Goal: Task Accomplishment & Management: Complete application form

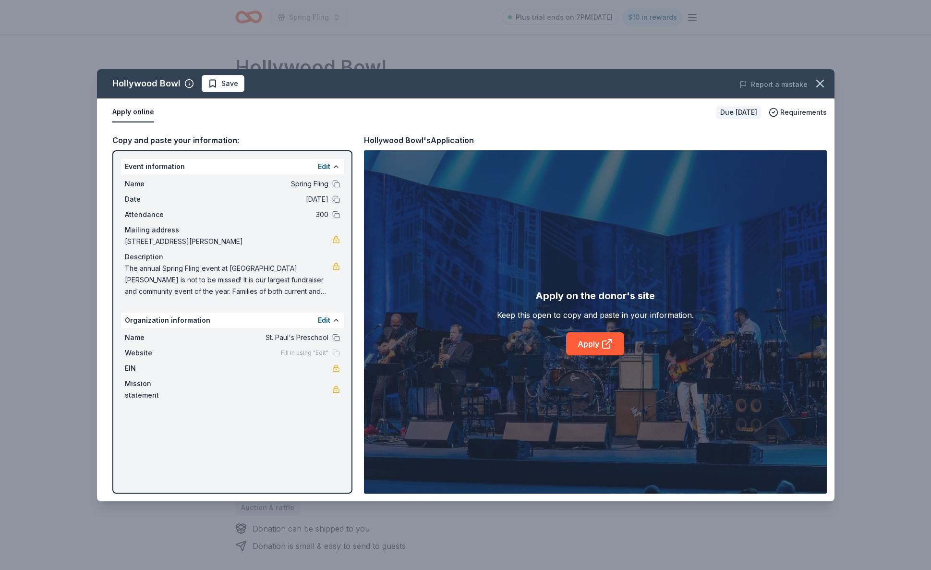
scroll to position [100, 0]
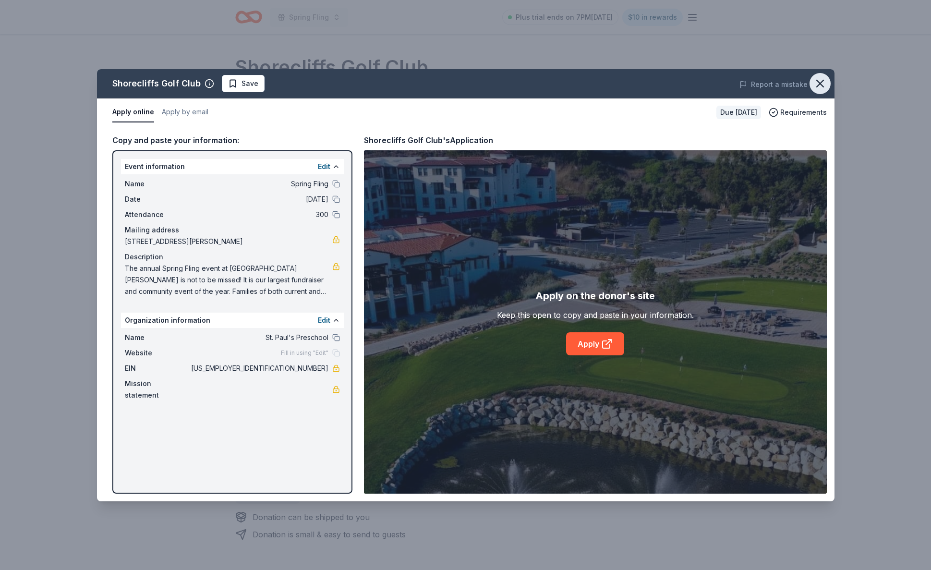
scroll to position [25, 0]
click at [820, 85] on icon "button" at bounding box center [820, 83] width 13 height 13
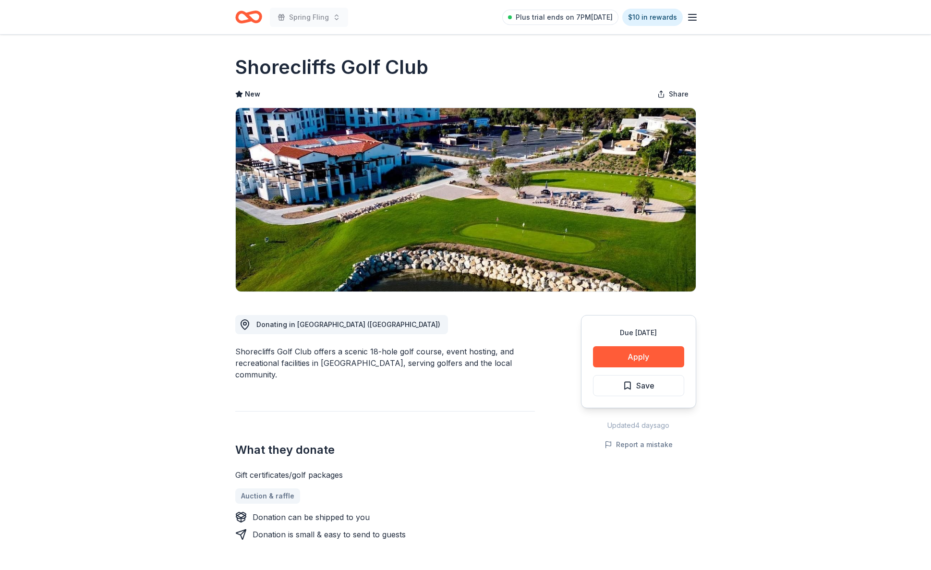
scroll to position [0, 0]
click at [242, 15] on icon "Home" at bounding box center [248, 17] width 27 height 23
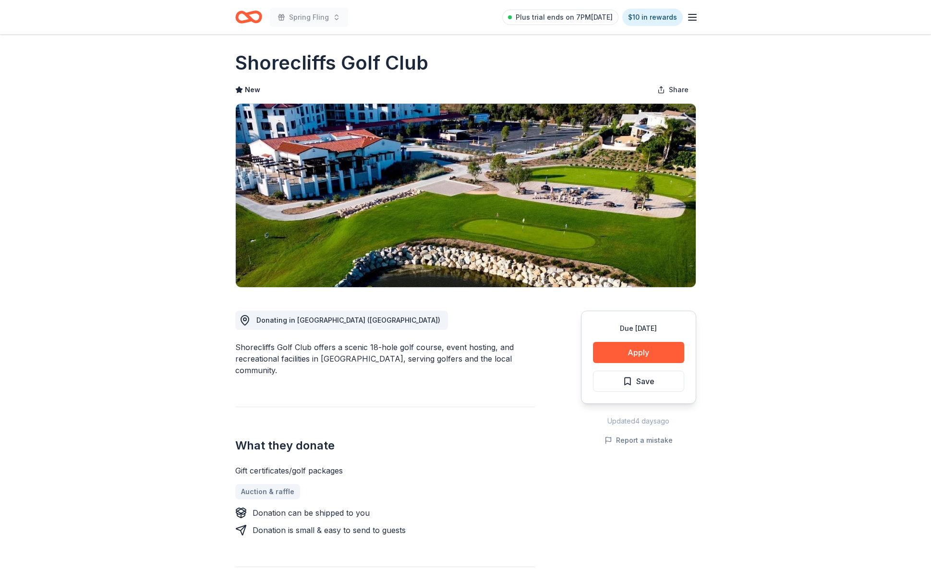
scroll to position [5, 0]
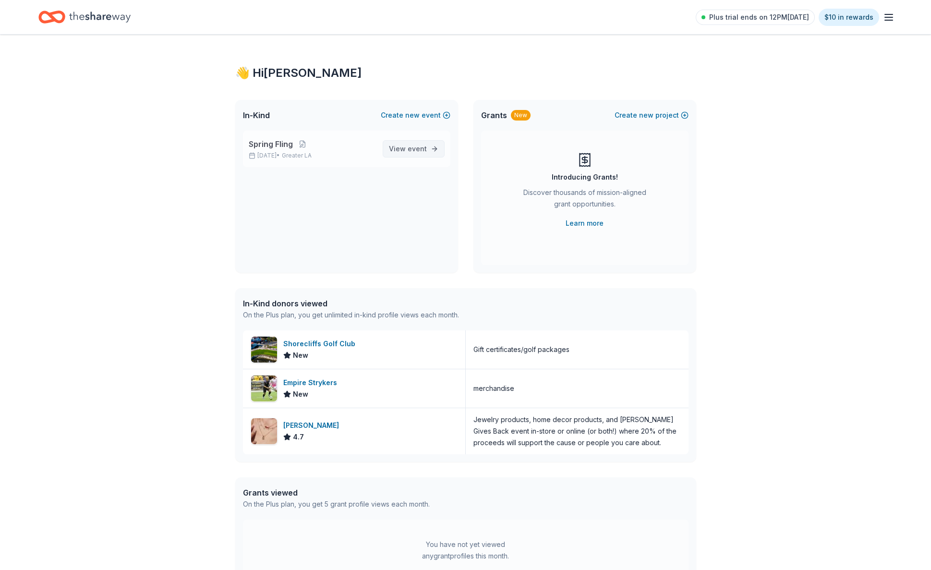
click at [402, 152] on span "View event" at bounding box center [408, 149] width 38 height 12
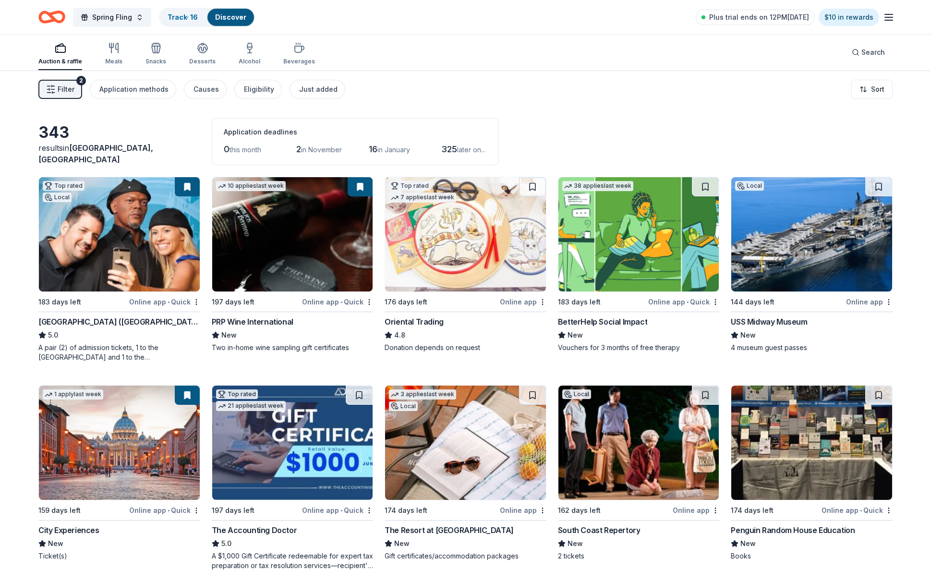
click at [65, 91] on span "Filter" at bounding box center [66, 90] width 17 height 12
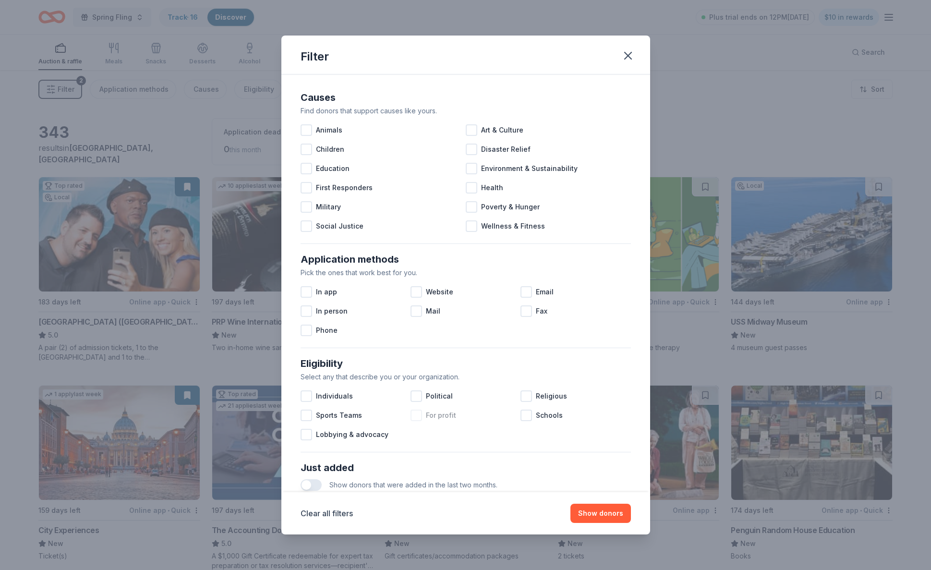
click at [417, 418] on div at bounding box center [417, 416] width 12 height 12
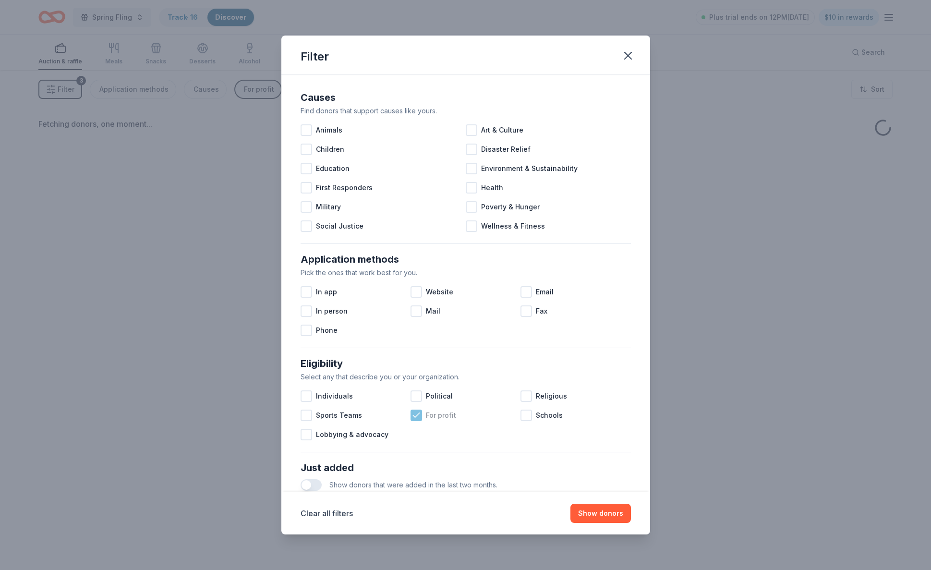
click at [417, 418] on icon at bounding box center [417, 416] width 10 height 10
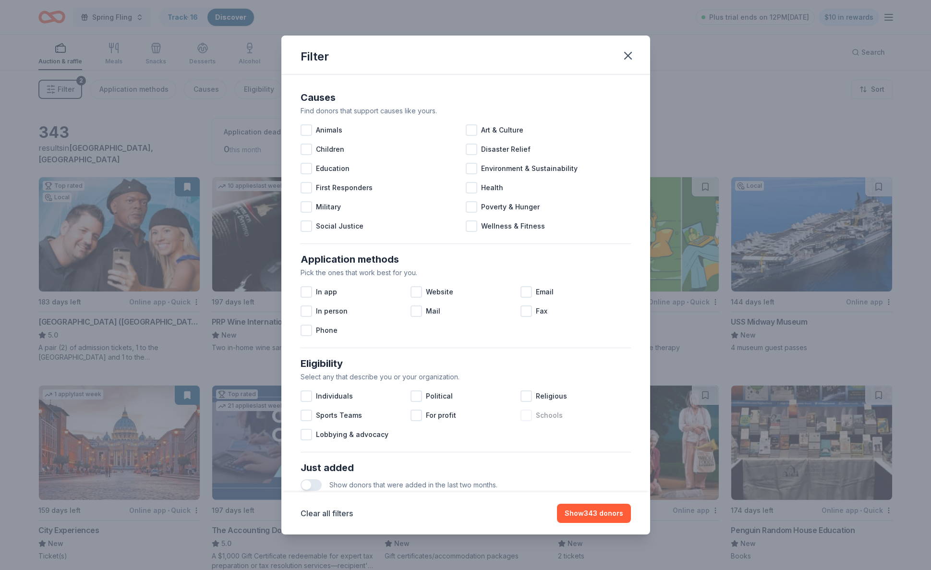
click at [528, 418] on div at bounding box center [527, 416] width 12 height 12
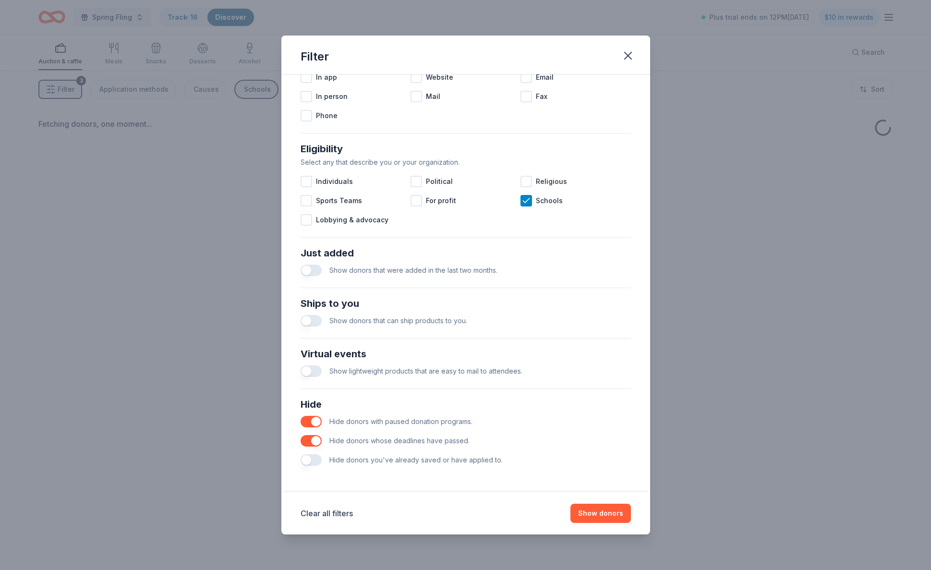
scroll to position [215, 0]
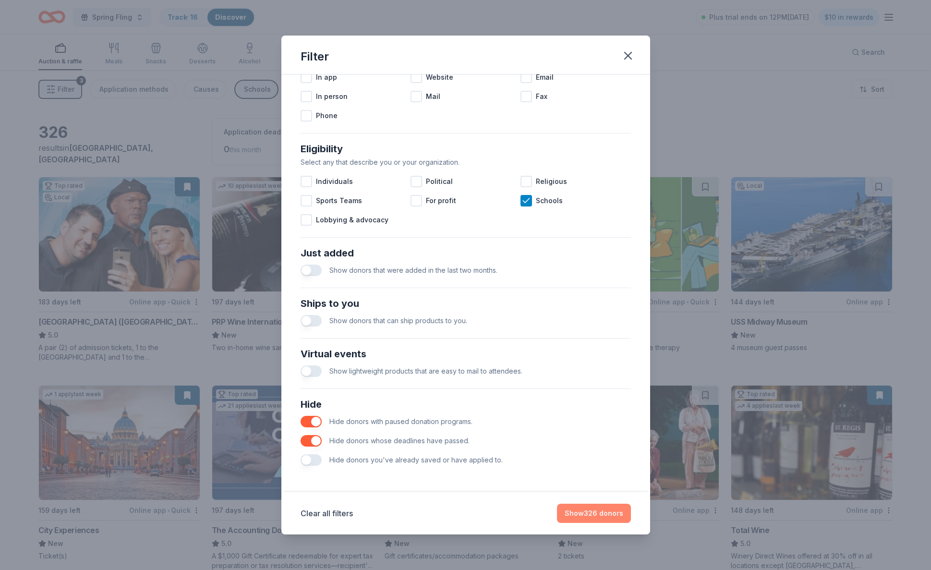
click at [595, 512] on button "Show 326 donors" at bounding box center [594, 513] width 74 height 19
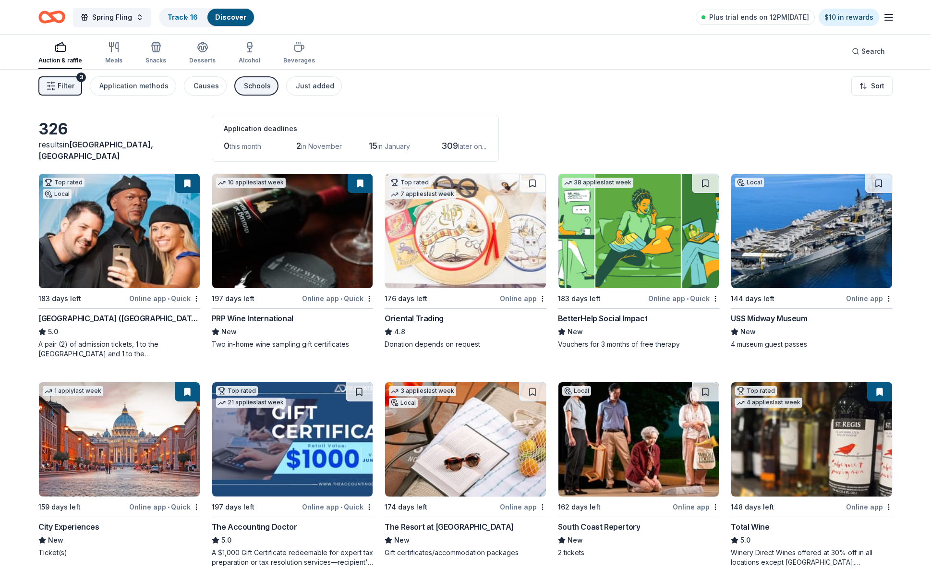
scroll to position [3, 0]
click at [871, 265] on img at bounding box center [811, 231] width 161 height 114
click at [110, 19] on span "Spring Fling" at bounding box center [112, 18] width 40 height 12
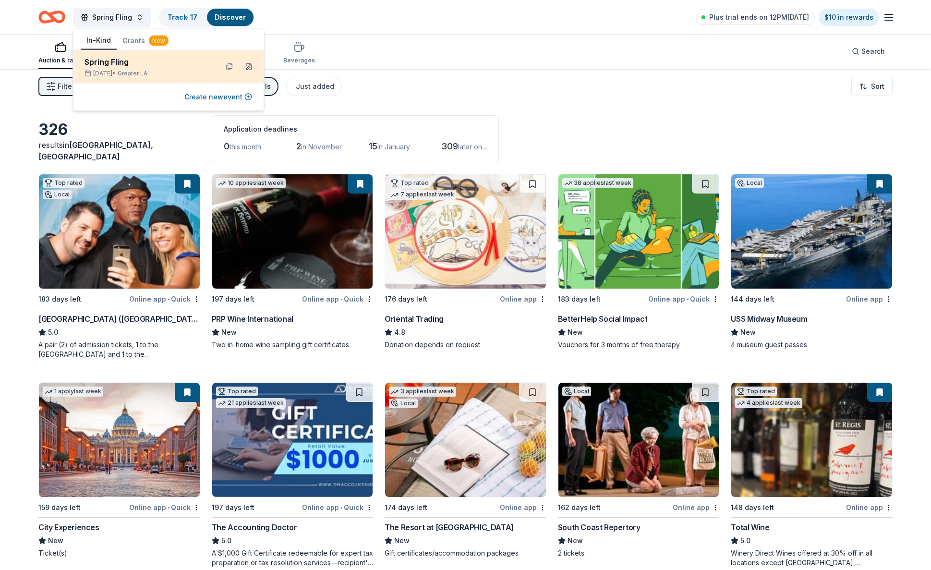
click at [249, 67] on button at bounding box center [248, 66] width 15 height 15
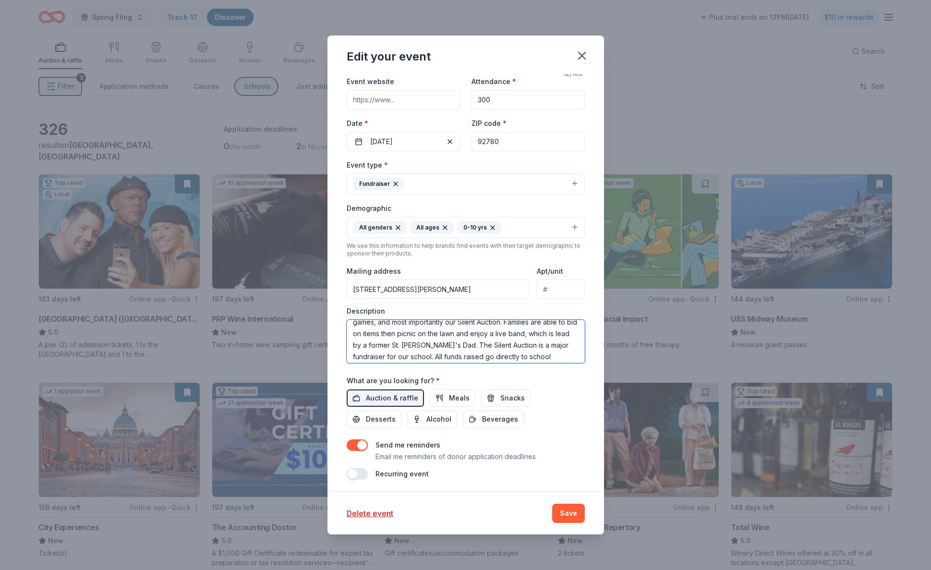
scroll to position [81, 0]
drag, startPoint x: 353, startPoint y: 327, endPoint x: 560, endPoint y: 378, distance: 212.5
click at [560, 378] on div "Event name * Spring Fling 12 /100 Event website Attendance * 300 Date * 05/01/2…" at bounding box center [466, 257] width 238 height 446
click at [584, 55] on icon "button" at bounding box center [581, 55] width 13 height 13
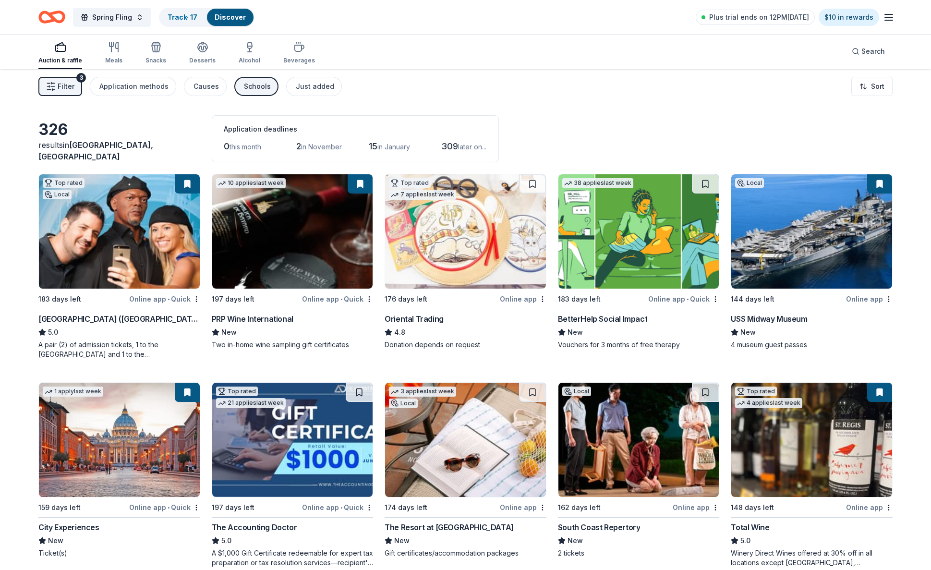
click at [68, 85] on span "Filter" at bounding box center [66, 87] width 17 height 12
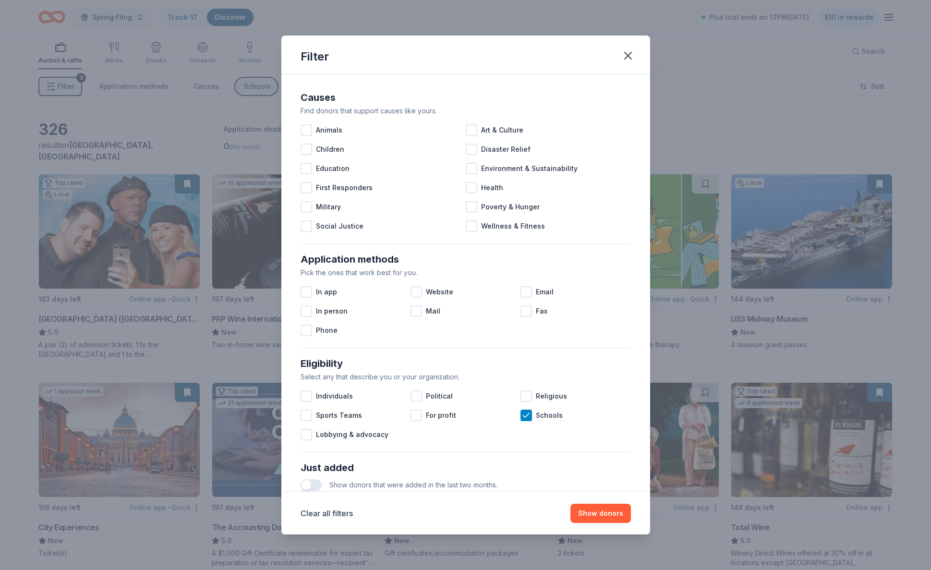
scroll to position [0, 0]
click at [626, 58] on icon "button" at bounding box center [627, 55] width 13 height 13
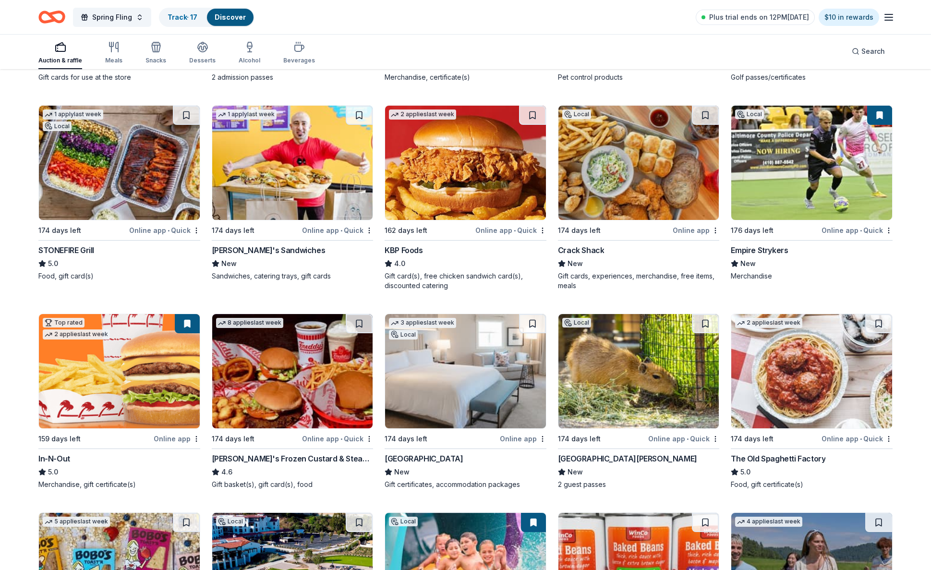
scroll to position [898, 0]
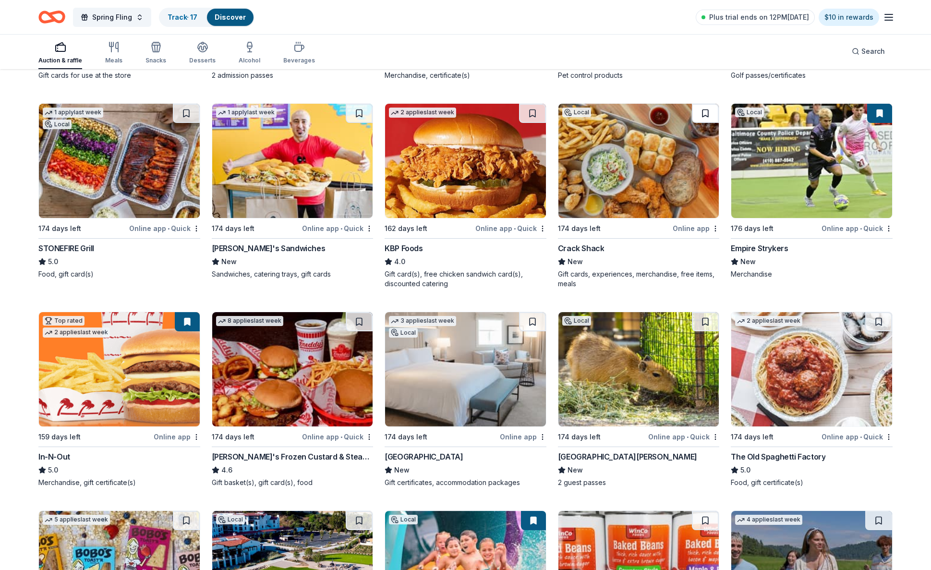
click at [704, 116] on button at bounding box center [705, 113] width 27 height 19
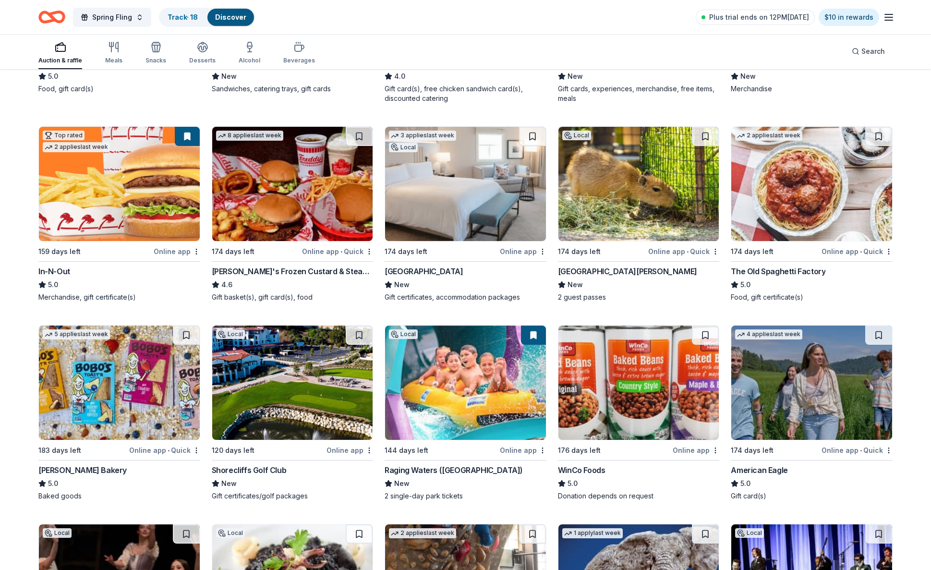
scroll to position [1084, 0]
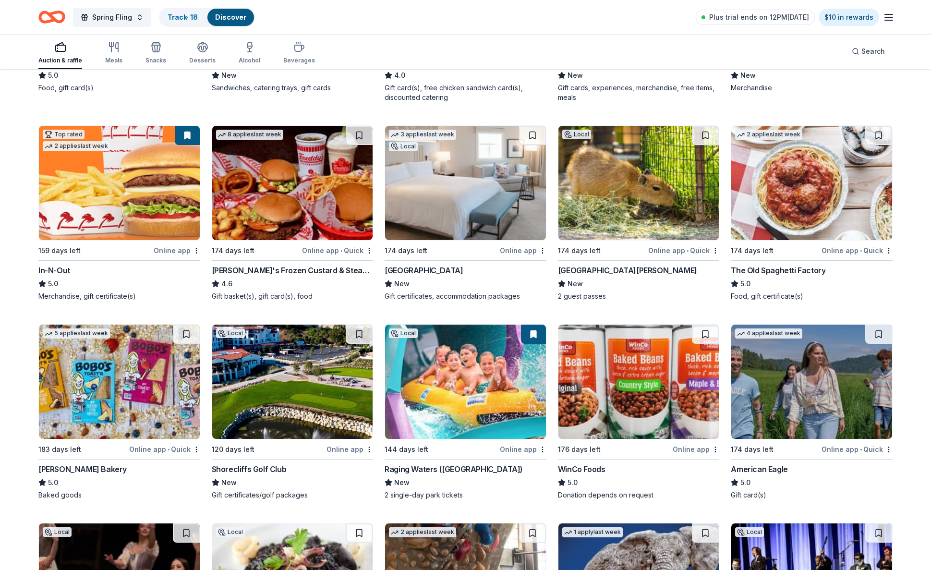
click at [490, 179] on img at bounding box center [465, 183] width 161 height 114
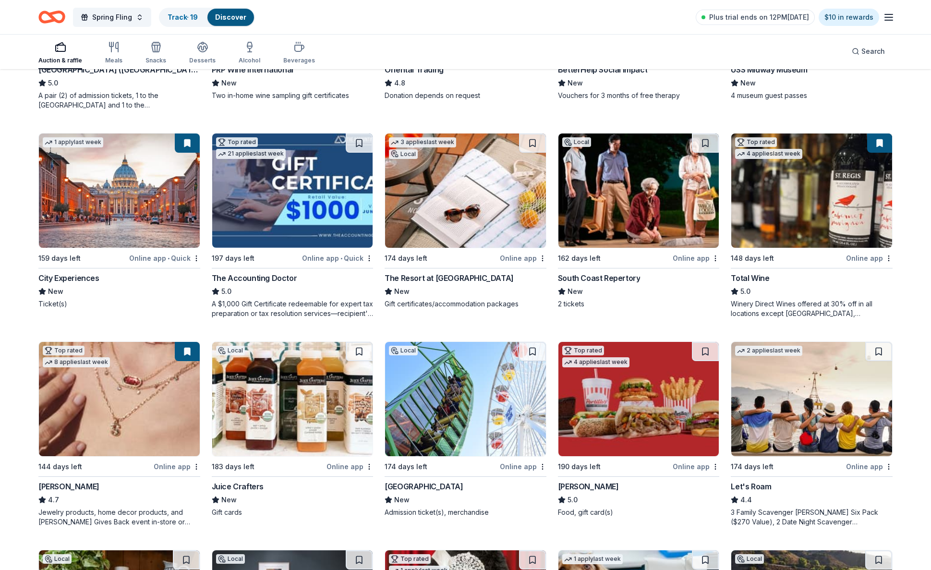
scroll to position [251, 0]
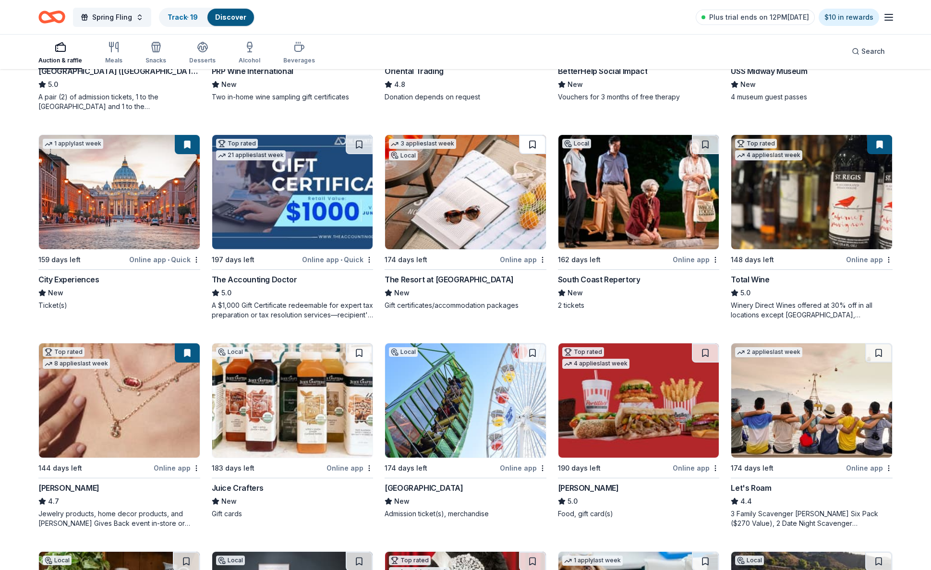
click at [531, 145] on button at bounding box center [532, 144] width 27 height 19
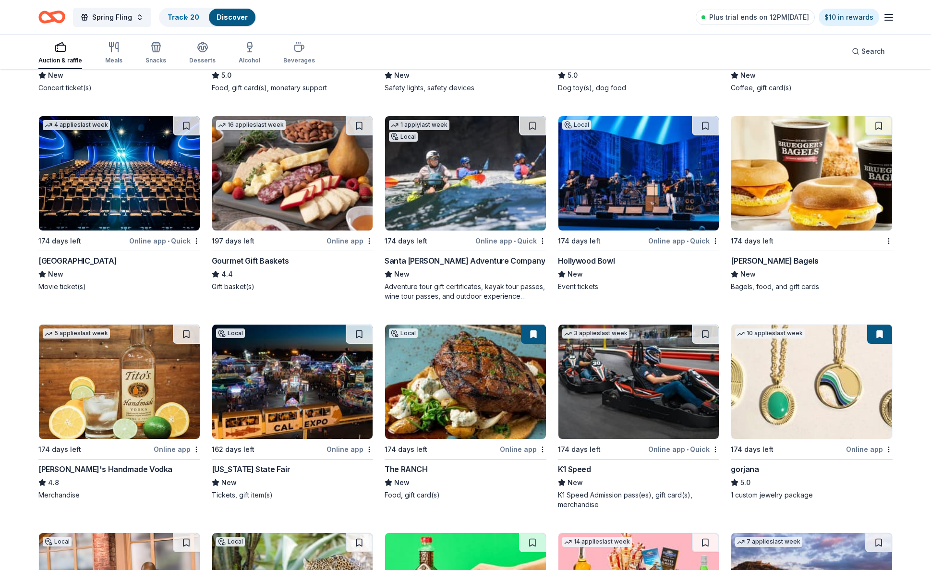
scroll to position [1902, 0]
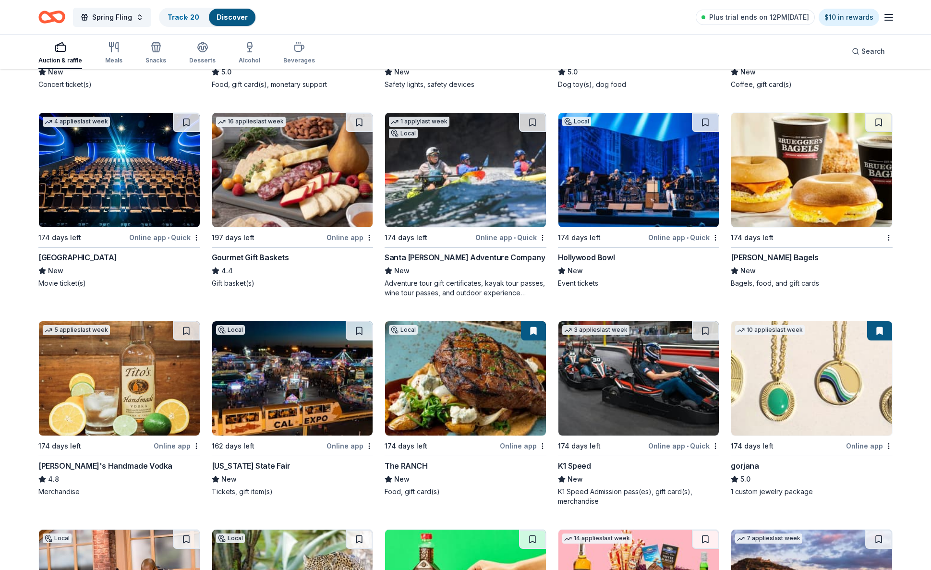
click at [319, 396] on img at bounding box center [292, 378] width 161 height 114
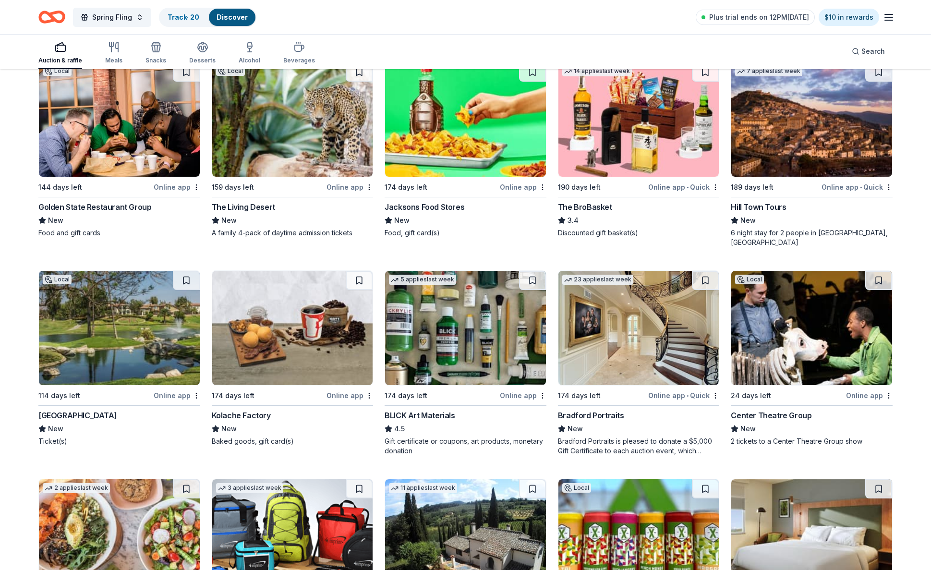
scroll to position [2371, 0]
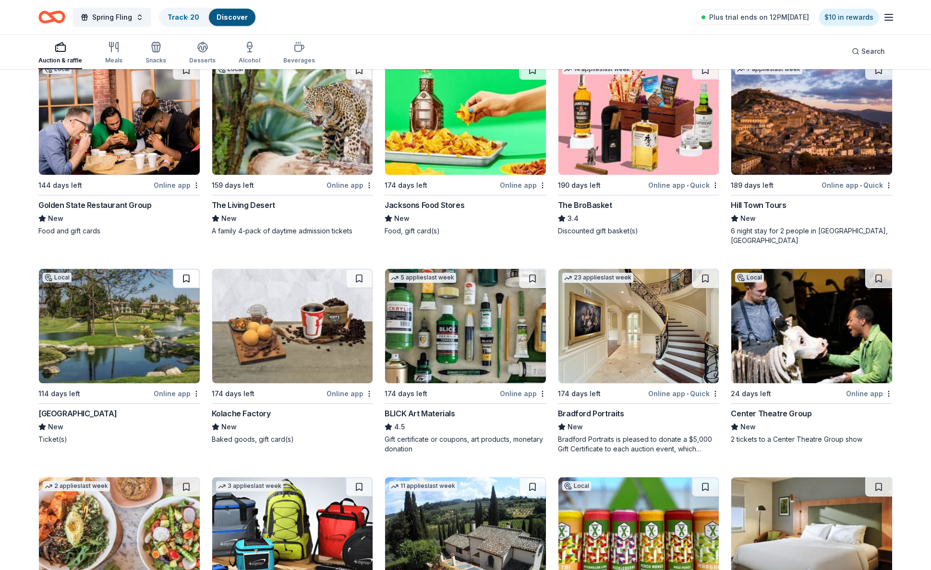
click at [186, 271] on button at bounding box center [186, 278] width 27 height 19
click at [127, 316] on img at bounding box center [119, 326] width 161 height 114
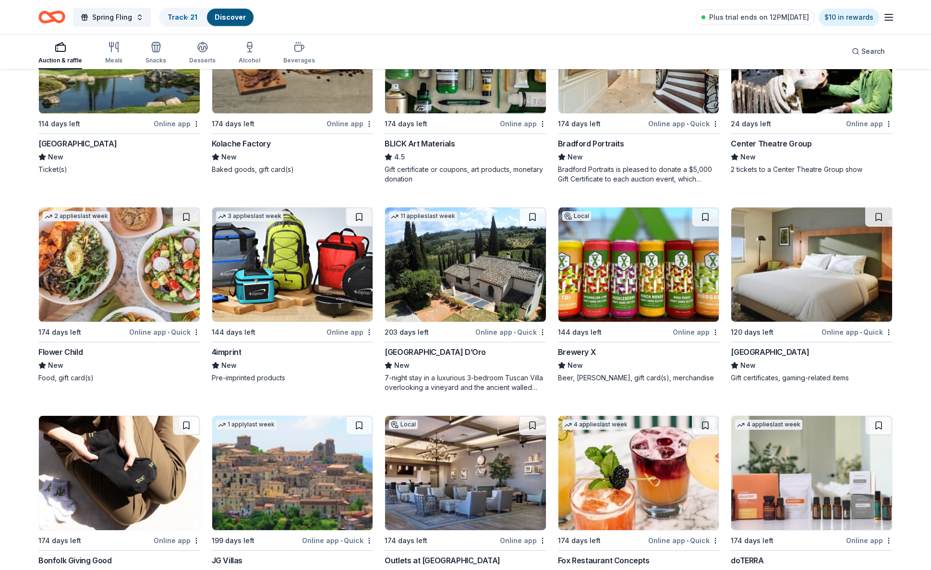
scroll to position [2641, 0]
click at [465, 270] on img at bounding box center [465, 264] width 161 height 114
click at [706, 207] on button at bounding box center [705, 216] width 27 height 19
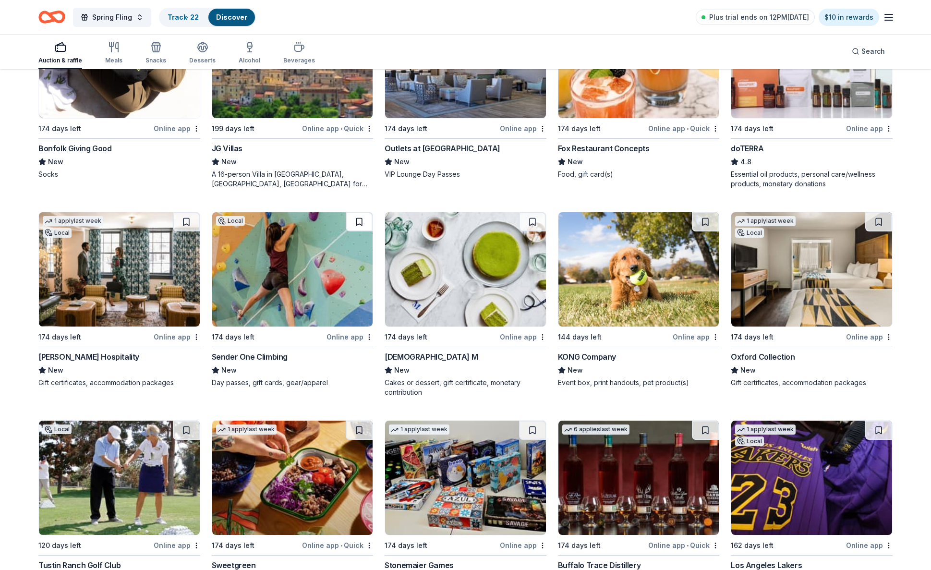
scroll to position [3052, 0]
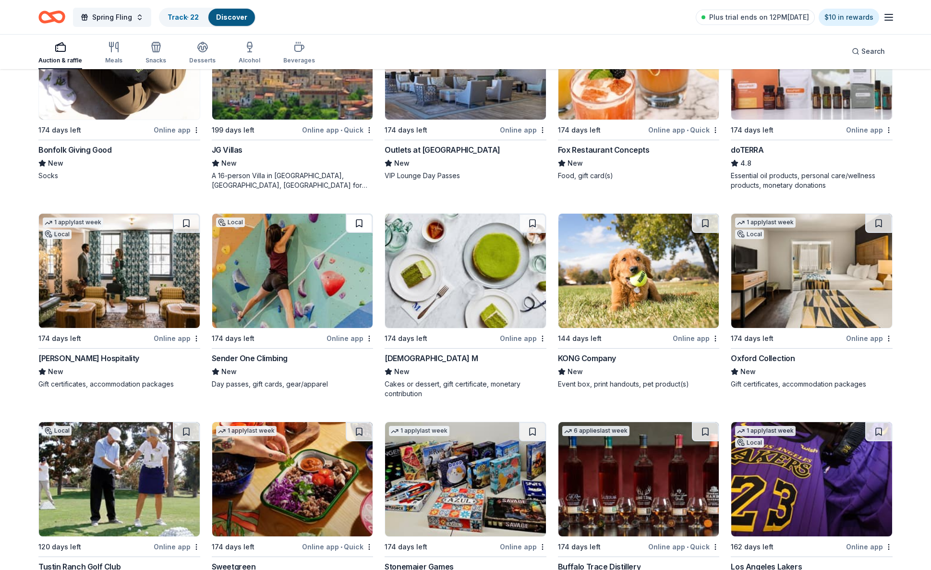
click at [360, 214] on button at bounding box center [359, 223] width 27 height 19
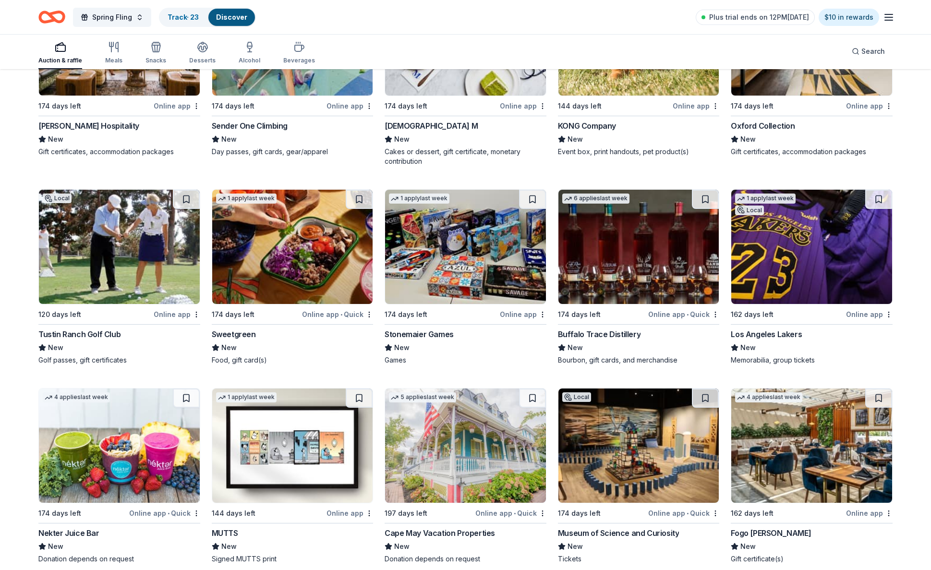
scroll to position [3285, 0]
click at [129, 195] on img at bounding box center [119, 246] width 161 height 114
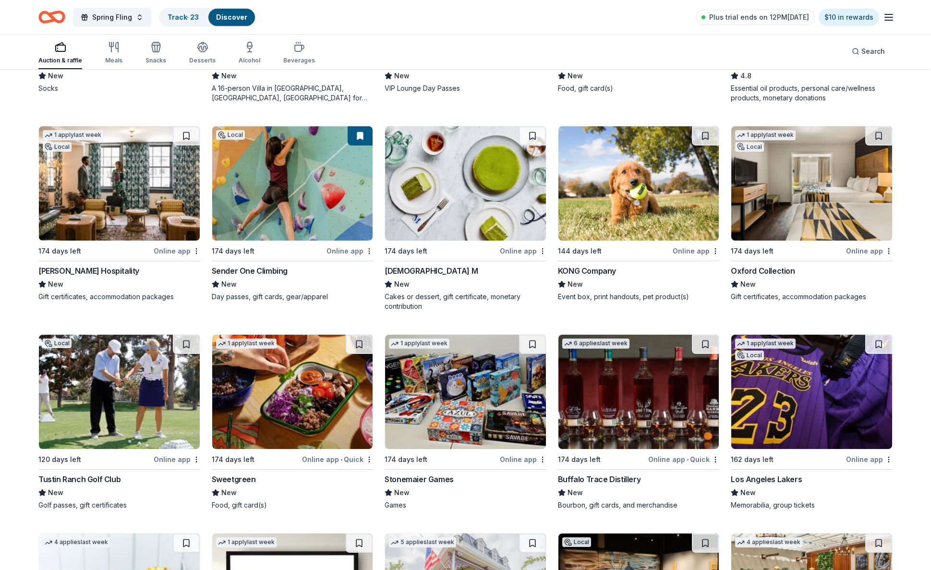
scroll to position [3345, 0]
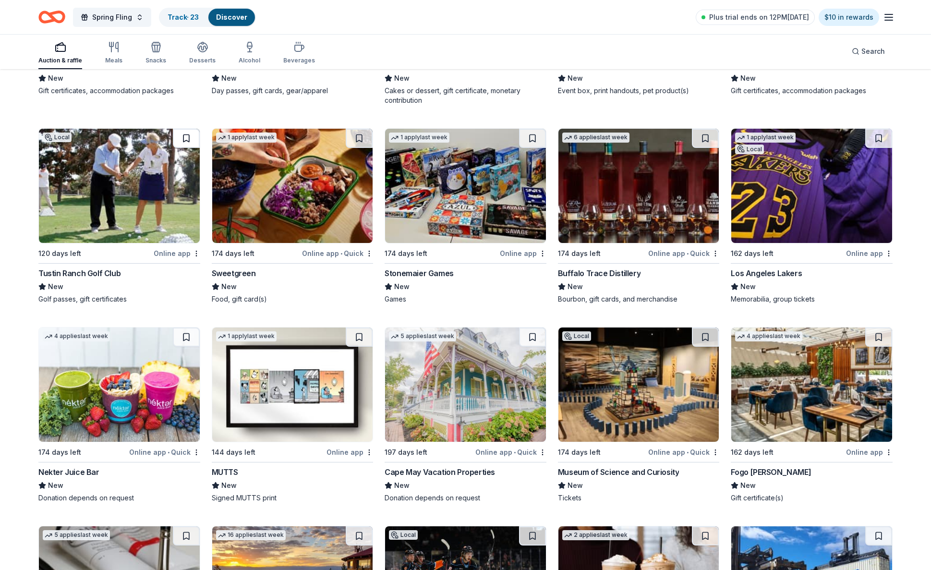
click at [187, 131] on button at bounding box center [186, 138] width 27 height 19
click at [146, 186] on img at bounding box center [119, 186] width 161 height 114
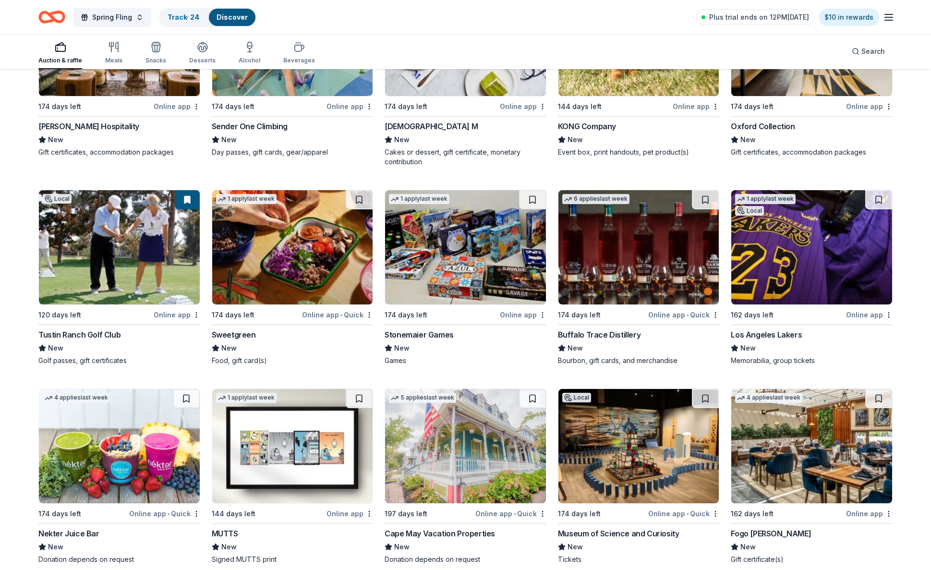
scroll to position [3289, 0]
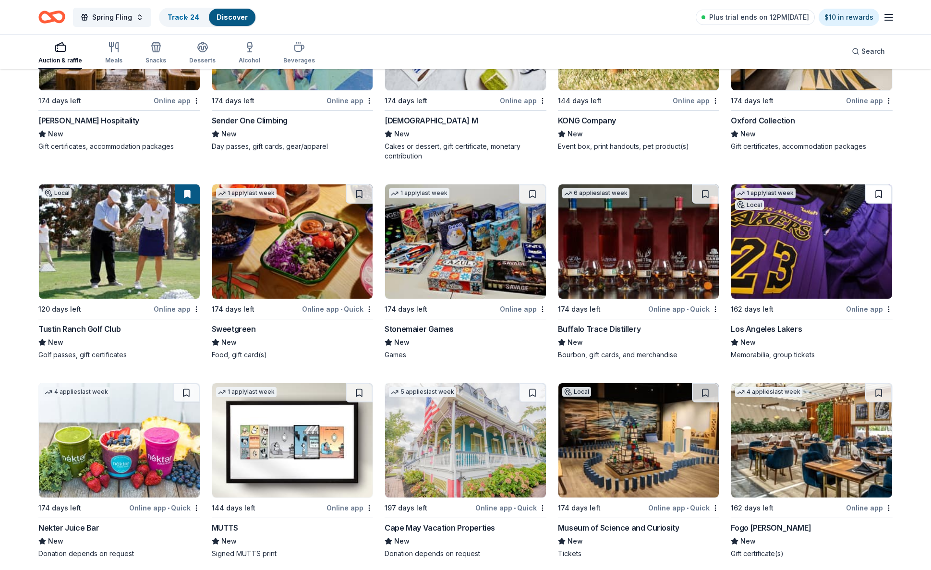
click at [878, 185] on button at bounding box center [878, 193] width 27 height 19
click at [815, 261] on img at bounding box center [811, 241] width 161 height 114
click at [186, 383] on button at bounding box center [186, 392] width 27 height 19
click at [704, 385] on button at bounding box center [705, 392] width 27 height 19
click at [654, 426] on img at bounding box center [639, 440] width 161 height 114
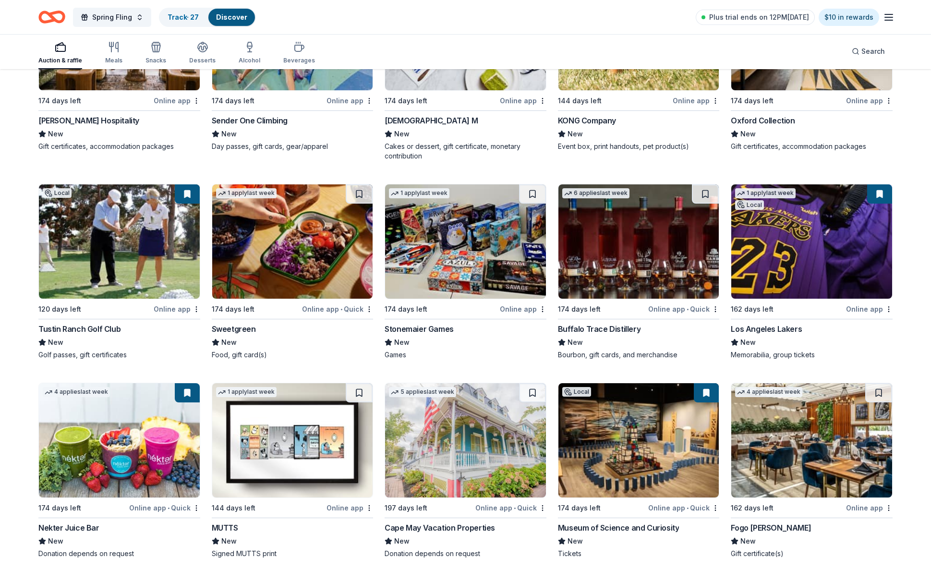
click at [704, 383] on button at bounding box center [706, 392] width 25 height 19
drag, startPoint x: 707, startPoint y: 383, endPoint x: 725, endPoint y: 383, distance: 18.3
click at [707, 383] on button at bounding box center [706, 392] width 25 height 19
click at [652, 386] on img at bounding box center [639, 440] width 161 height 114
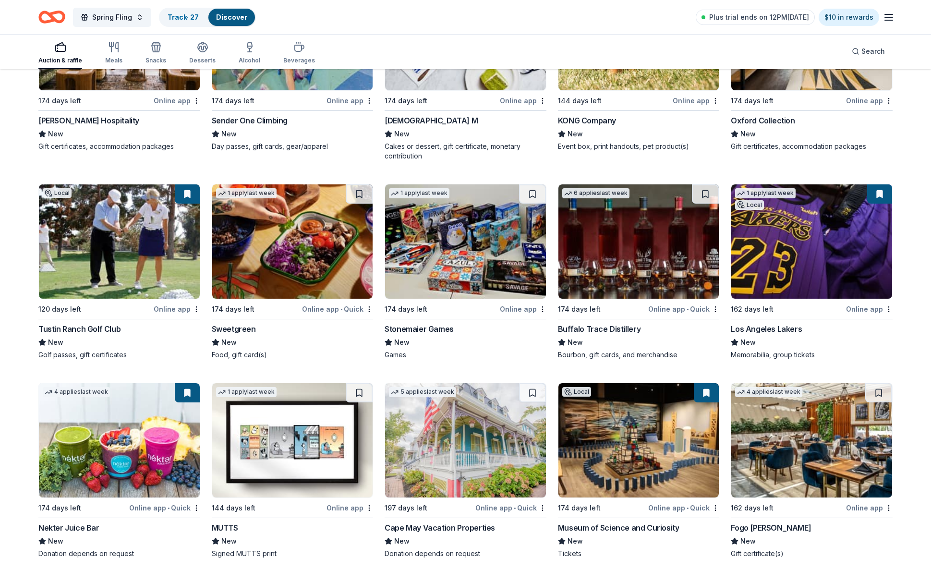
click at [696, 442] on img at bounding box center [639, 440] width 161 height 114
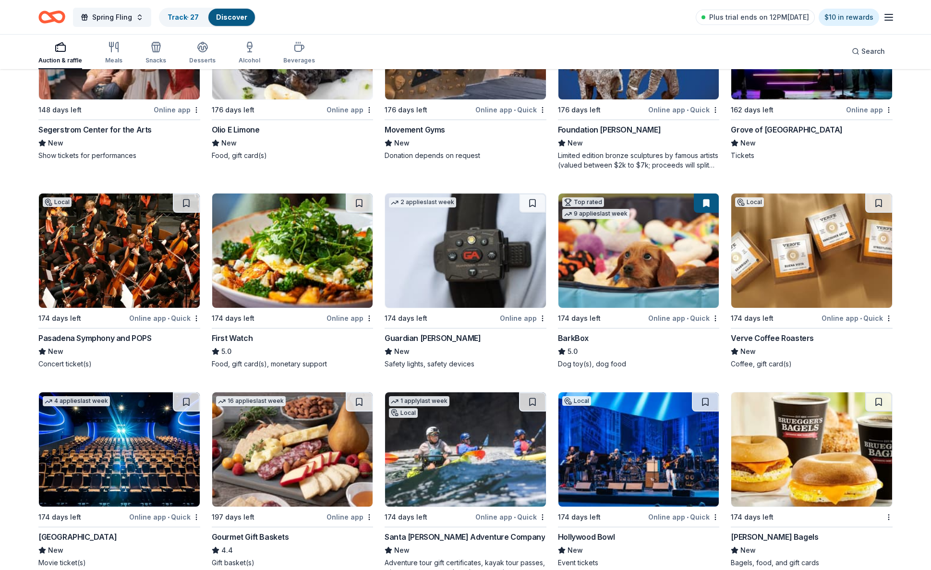
scroll to position [1621, 0]
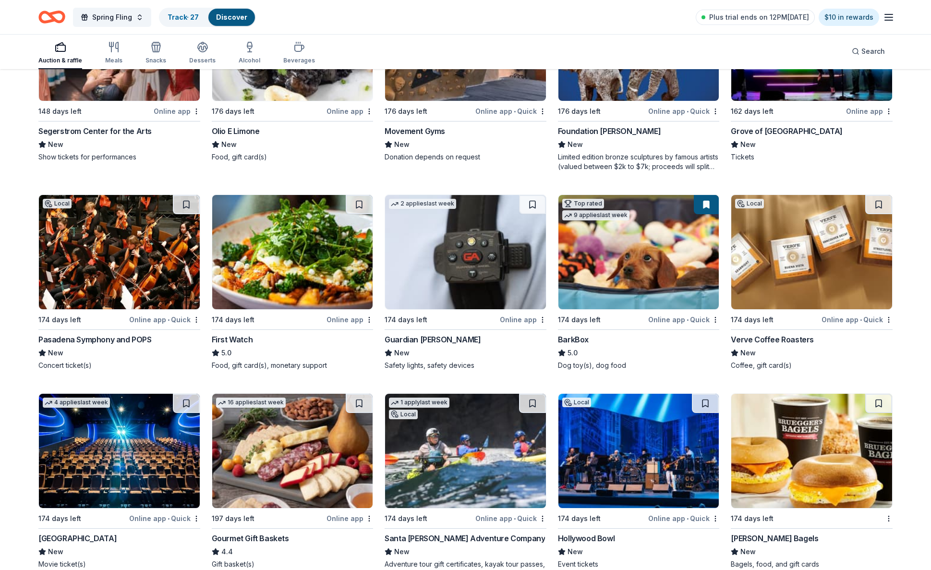
click at [646, 471] on img at bounding box center [639, 451] width 161 height 114
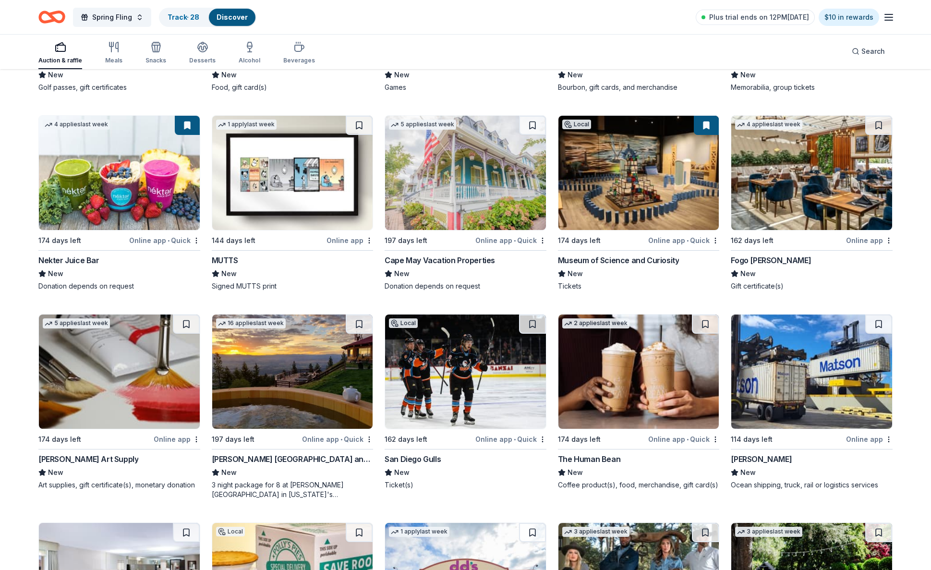
scroll to position [3558, 0]
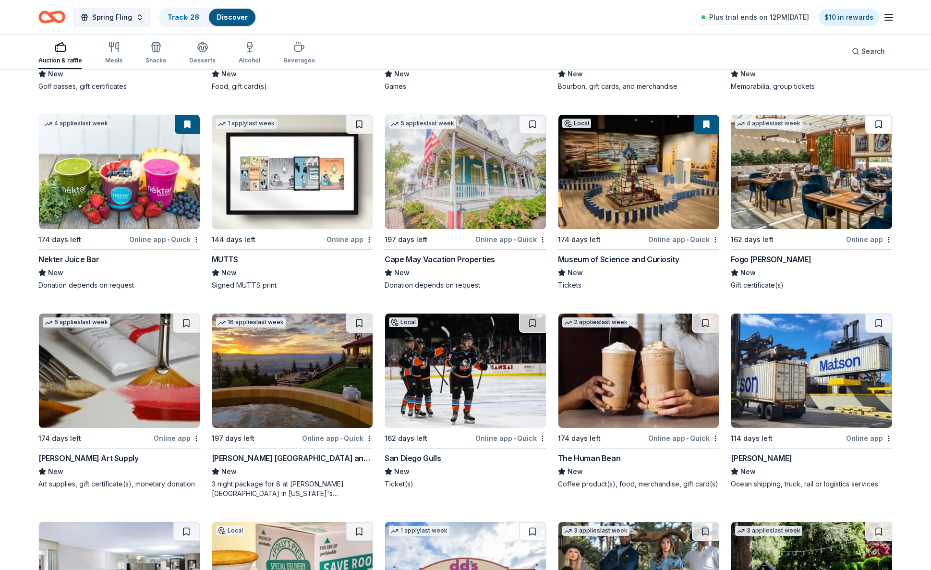
click at [878, 116] on button at bounding box center [878, 124] width 27 height 19
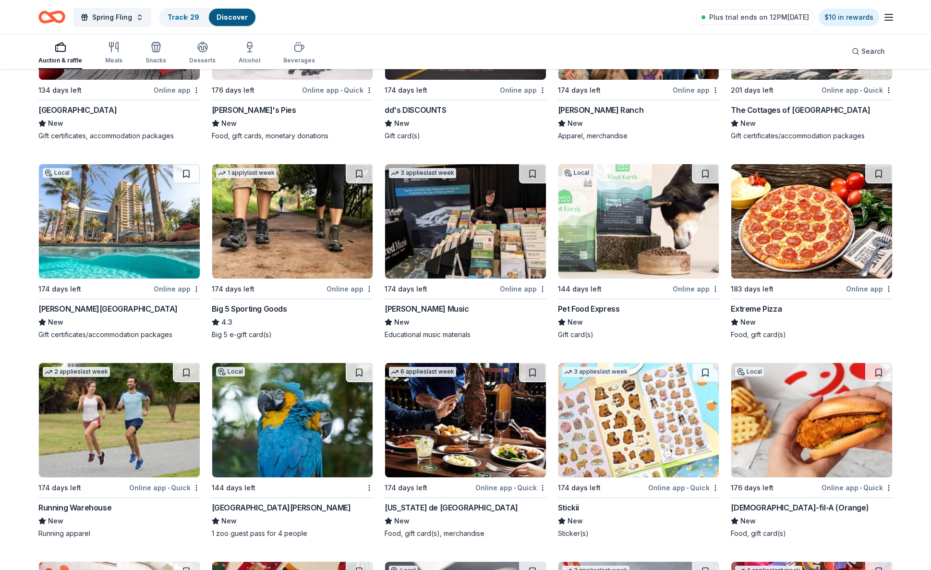
scroll to position [4110, 0]
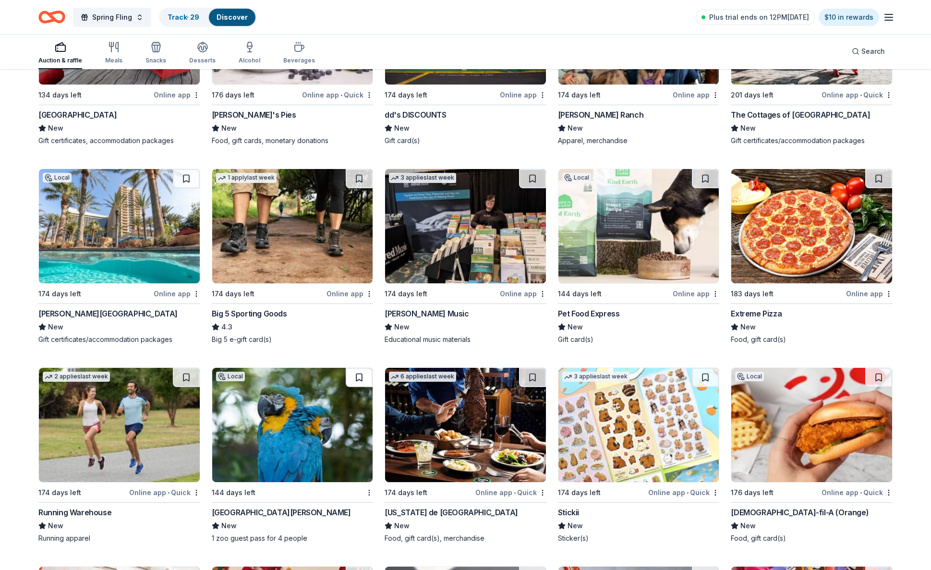
click at [359, 368] on button at bounding box center [359, 377] width 27 height 19
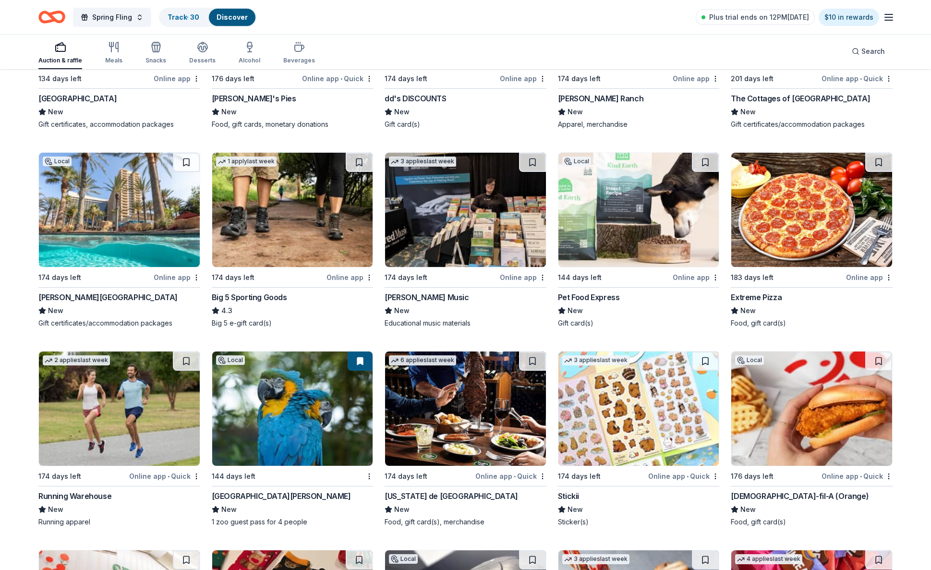
scroll to position [4126, 0]
click at [533, 353] on button at bounding box center [532, 361] width 27 height 19
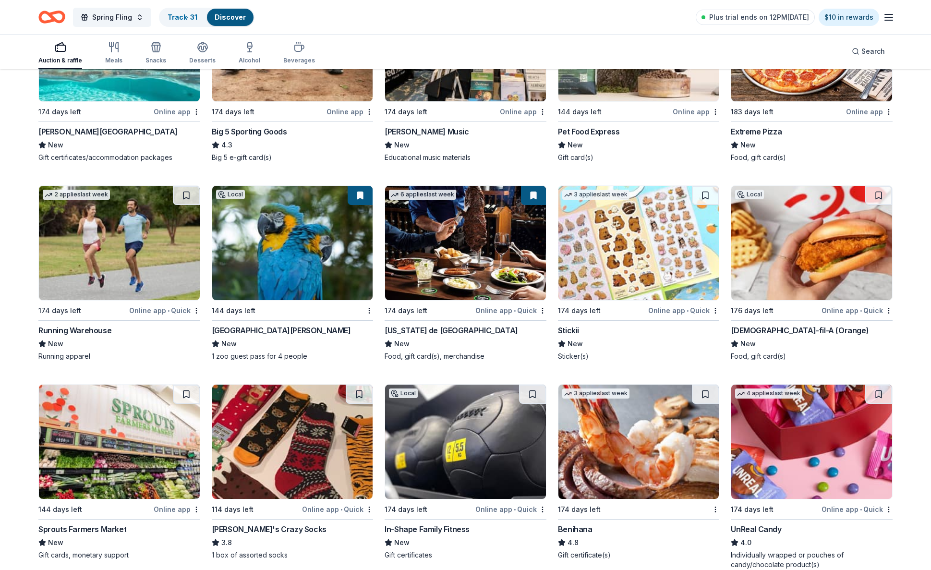
scroll to position [4294, 0]
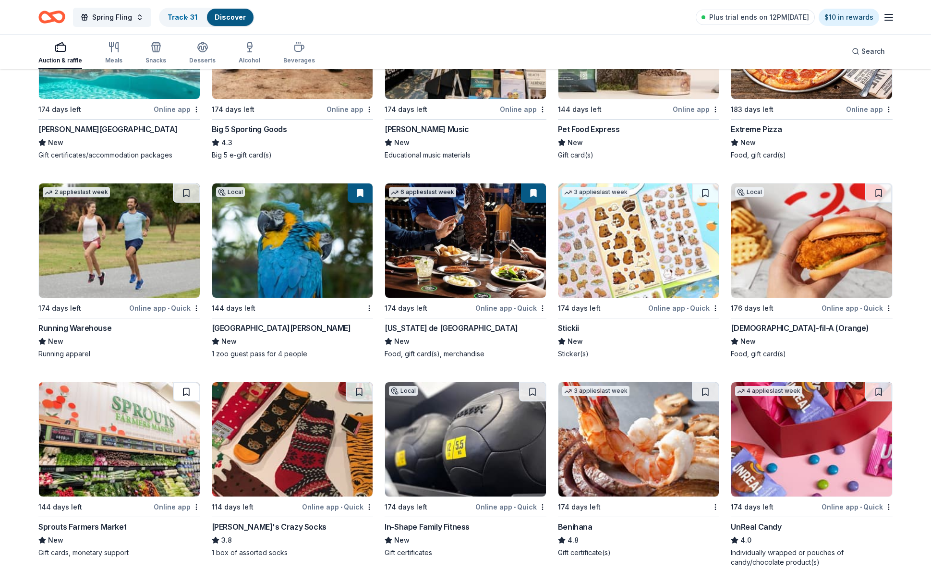
click at [188, 383] on button at bounding box center [186, 391] width 27 height 19
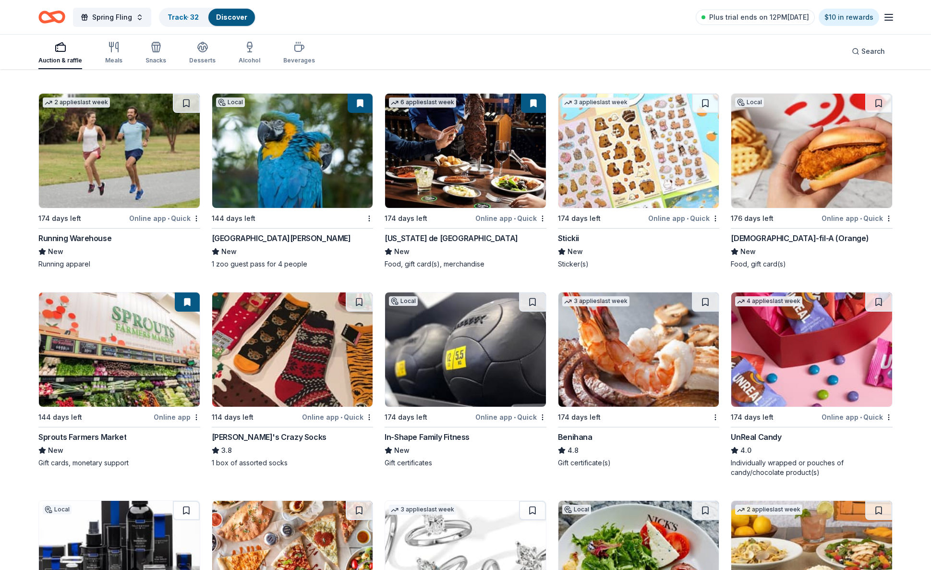
scroll to position [4397, 0]
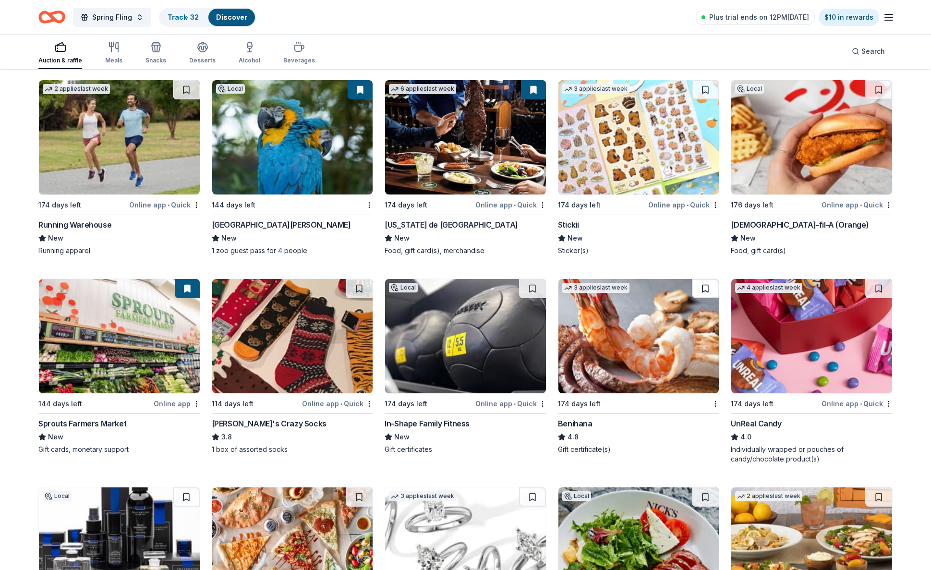
click at [707, 279] on button at bounding box center [705, 288] width 27 height 19
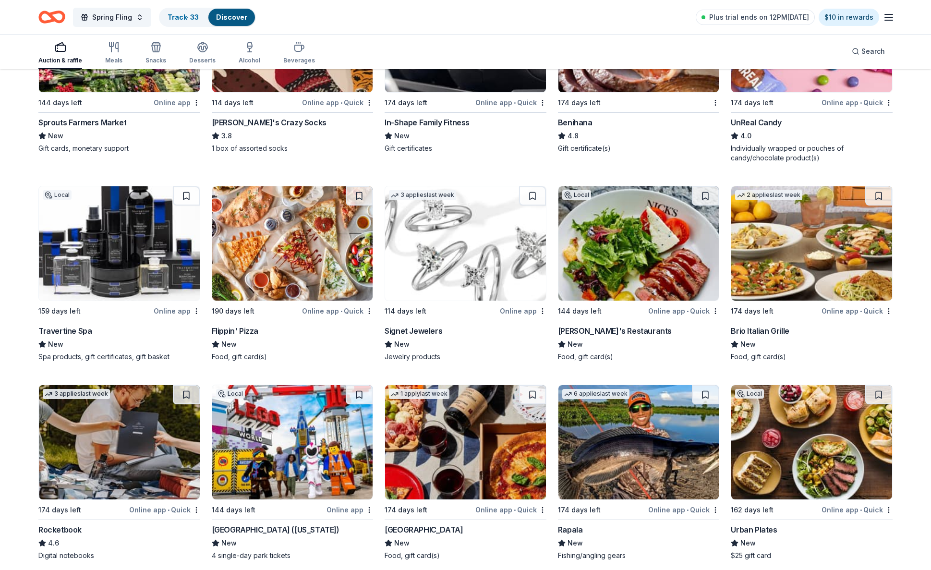
scroll to position [4699, 0]
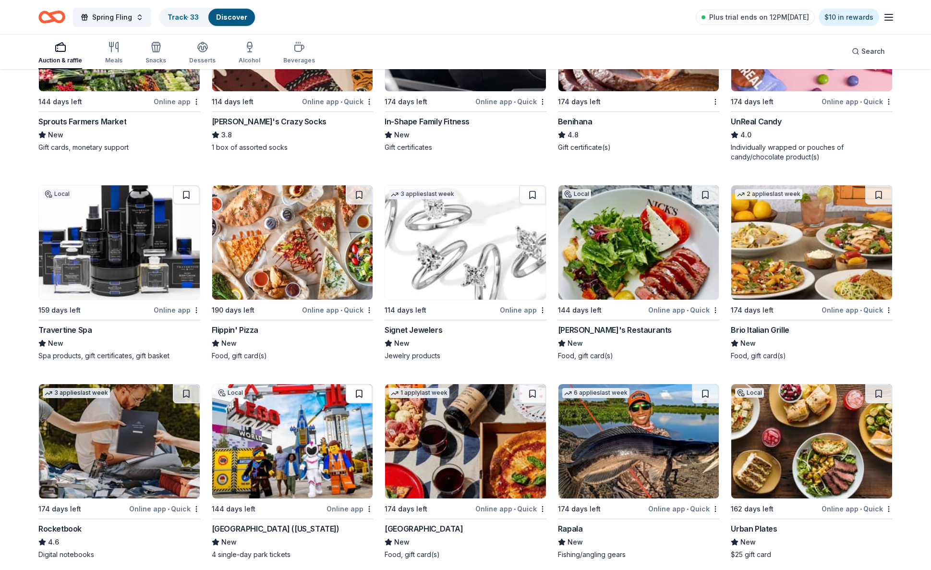
click at [361, 384] on button at bounding box center [359, 393] width 27 height 19
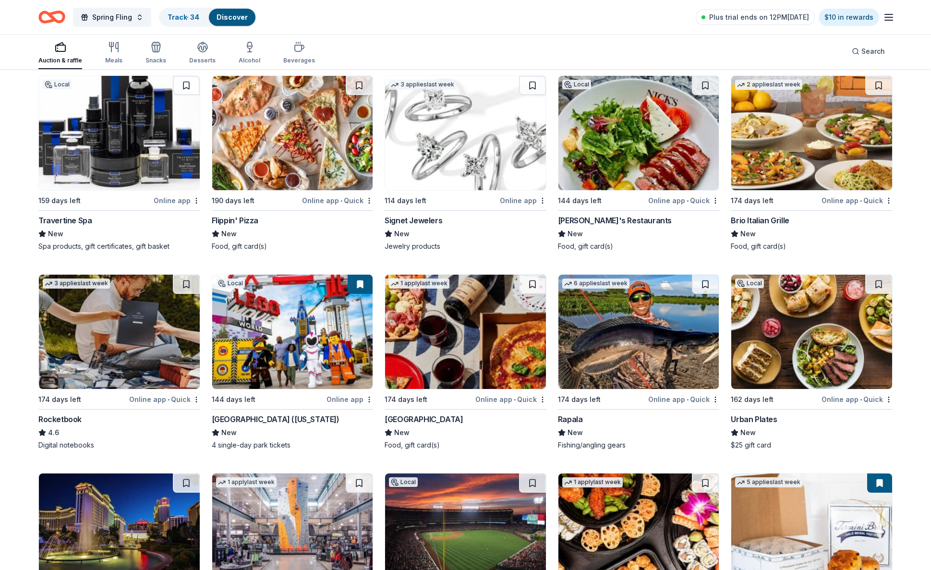
scroll to position [4811, 0]
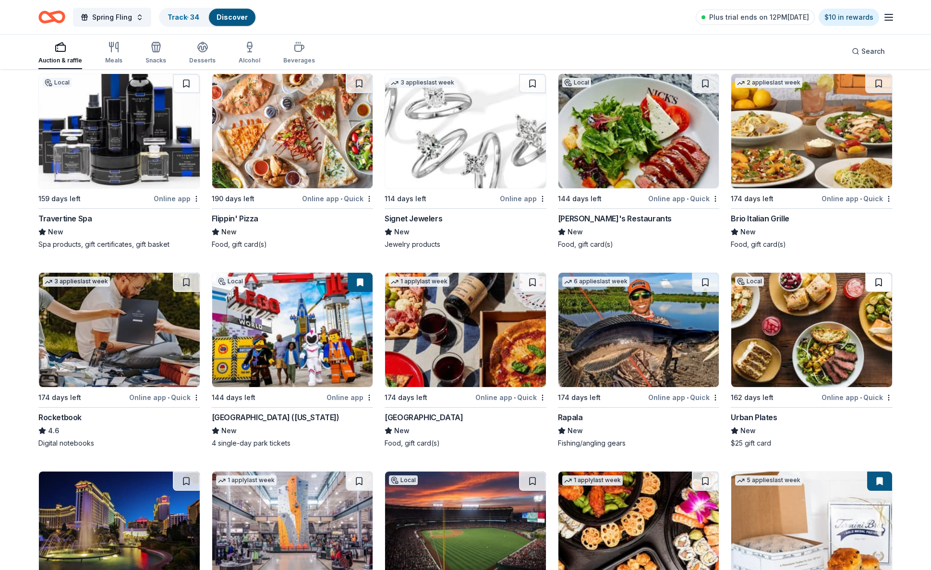
click at [882, 274] on button at bounding box center [878, 282] width 27 height 19
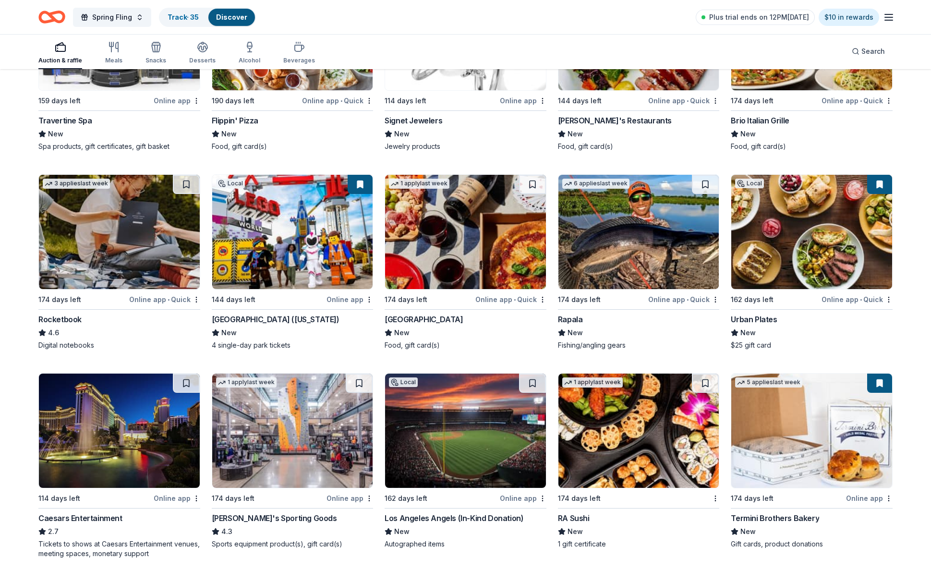
scroll to position [4912, 0]
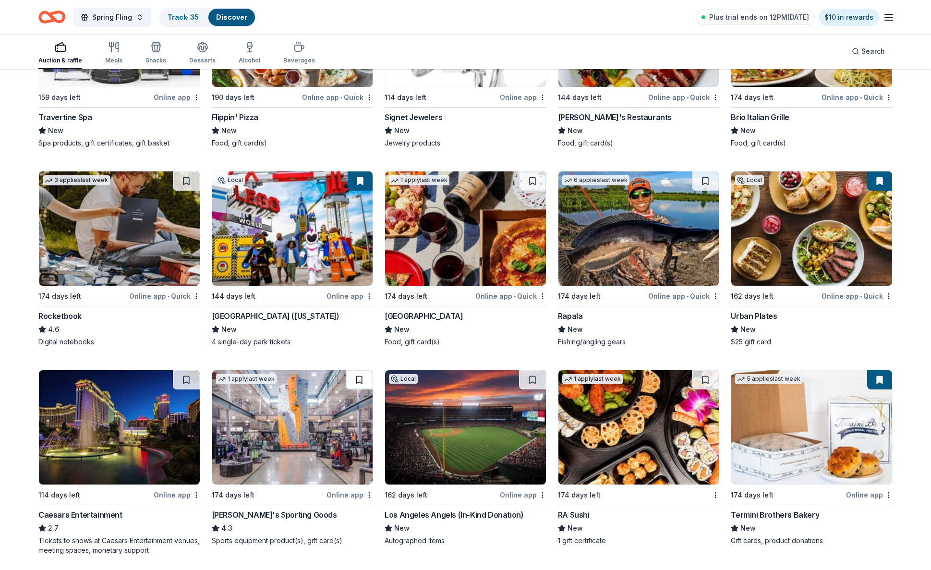
click at [361, 371] on button at bounding box center [359, 379] width 27 height 19
click at [534, 374] on button at bounding box center [532, 379] width 27 height 19
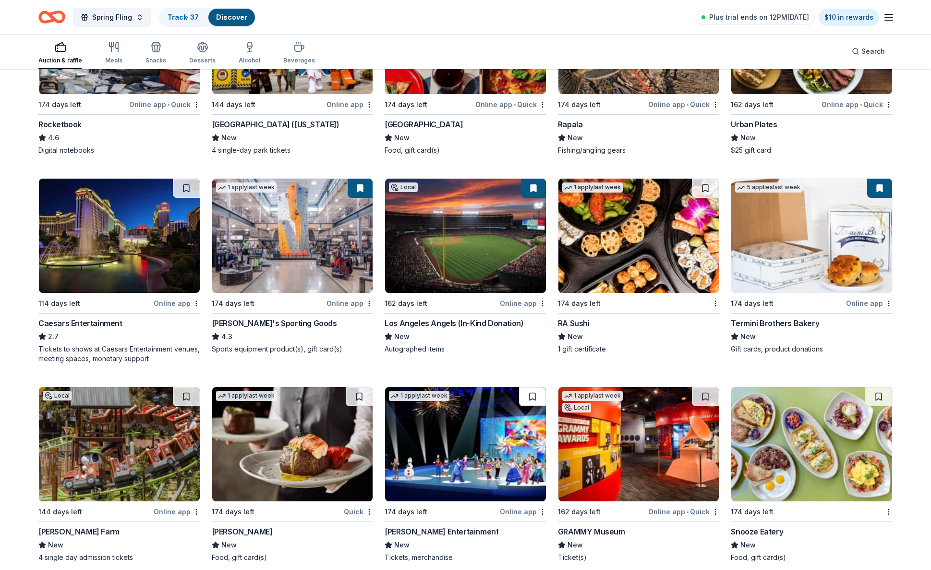
scroll to position [5103, 0]
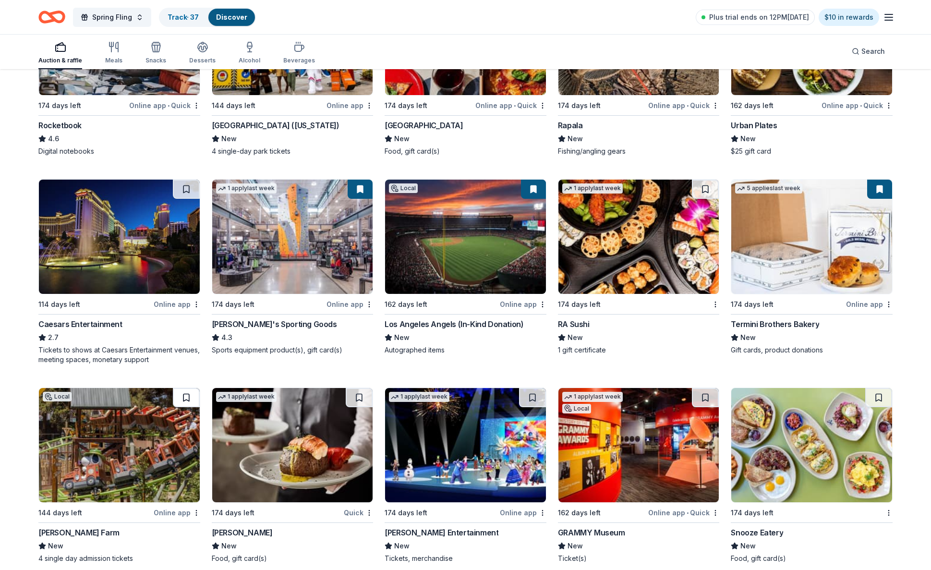
click at [189, 389] on button at bounding box center [186, 397] width 27 height 19
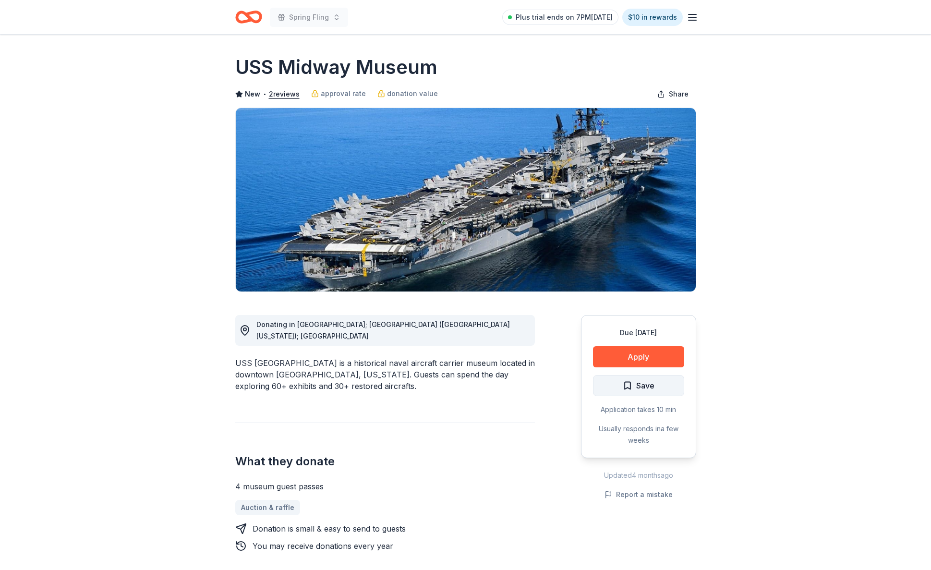
click at [629, 387] on span "Save" at bounding box center [639, 385] width 32 height 12
click at [633, 359] on button "Apply" at bounding box center [638, 356] width 91 height 21
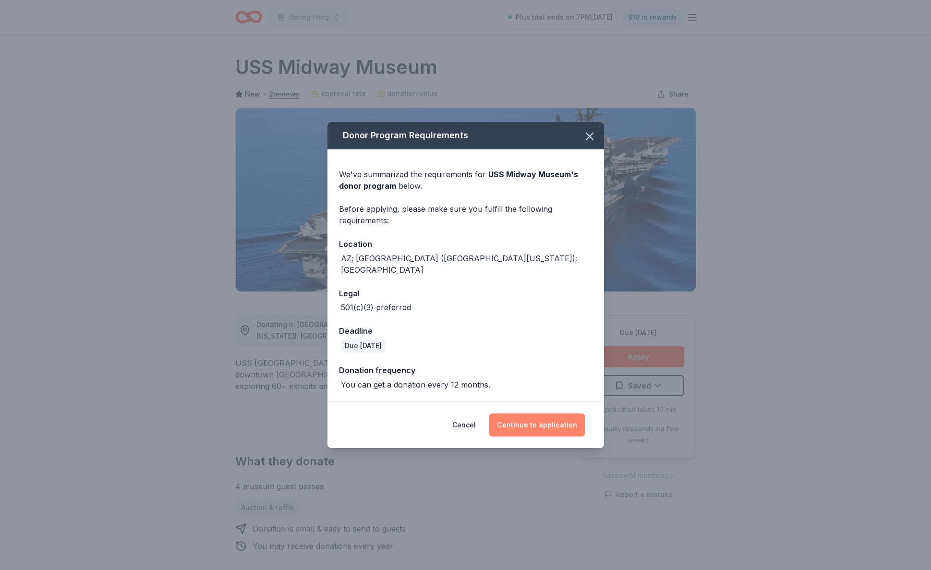
click at [531, 423] on button "Continue to application" at bounding box center [537, 425] width 96 height 23
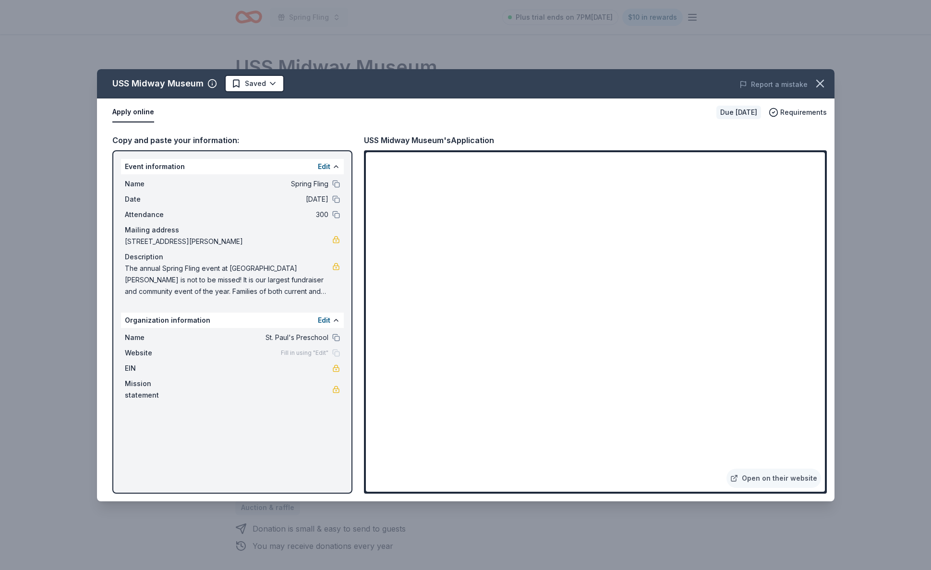
drag, startPoint x: 801, startPoint y: 134, endPoint x: 798, endPoint y: 148, distance: 15.3
click at [803, 135] on div "Copy and paste your information: Event information Edit Name Spring Fling Date …" at bounding box center [466, 313] width 738 height 375
click at [819, 90] on icon "button" at bounding box center [820, 83] width 13 height 13
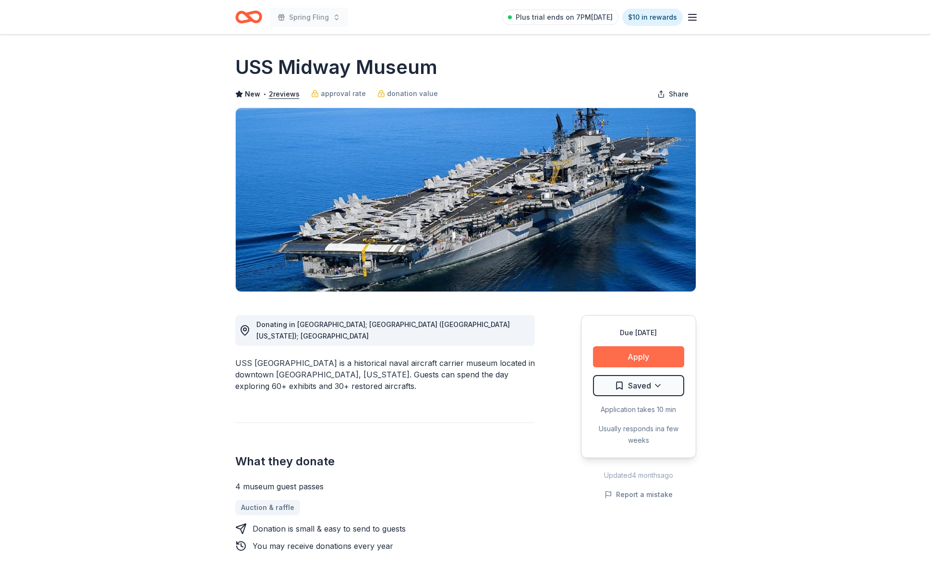
click at [632, 358] on button "Apply" at bounding box center [638, 356] width 91 height 21
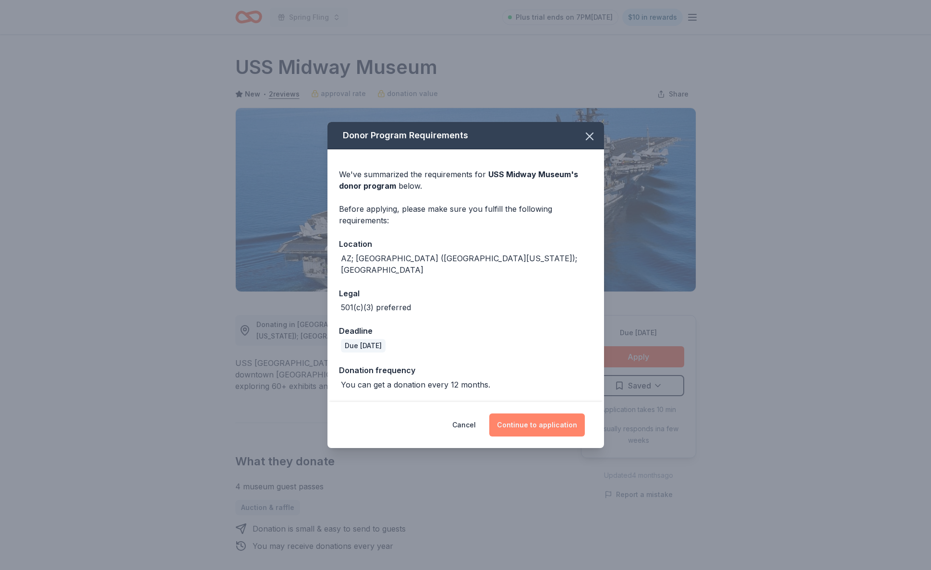
click at [548, 420] on button "Continue to application" at bounding box center [537, 425] width 96 height 23
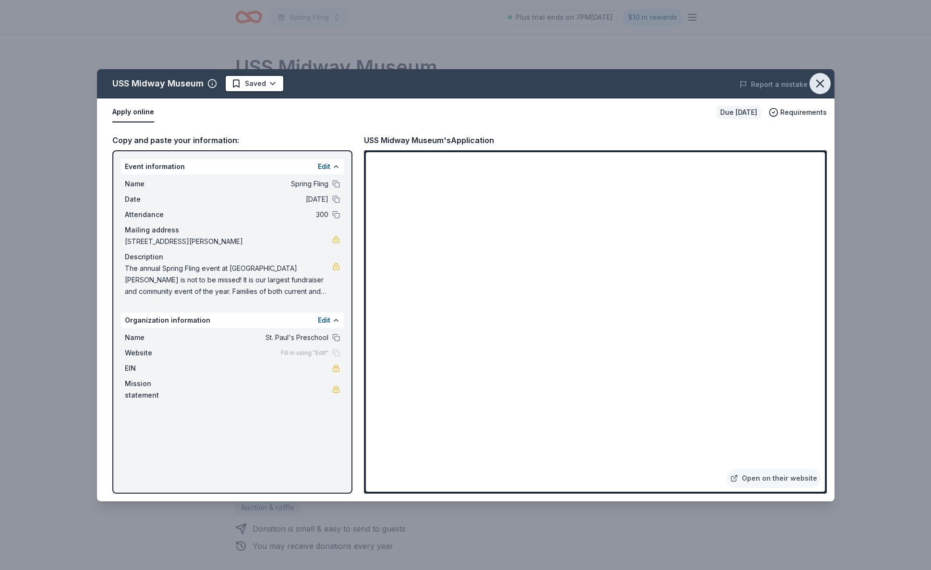
click at [822, 82] on icon "button" at bounding box center [820, 83] width 13 height 13
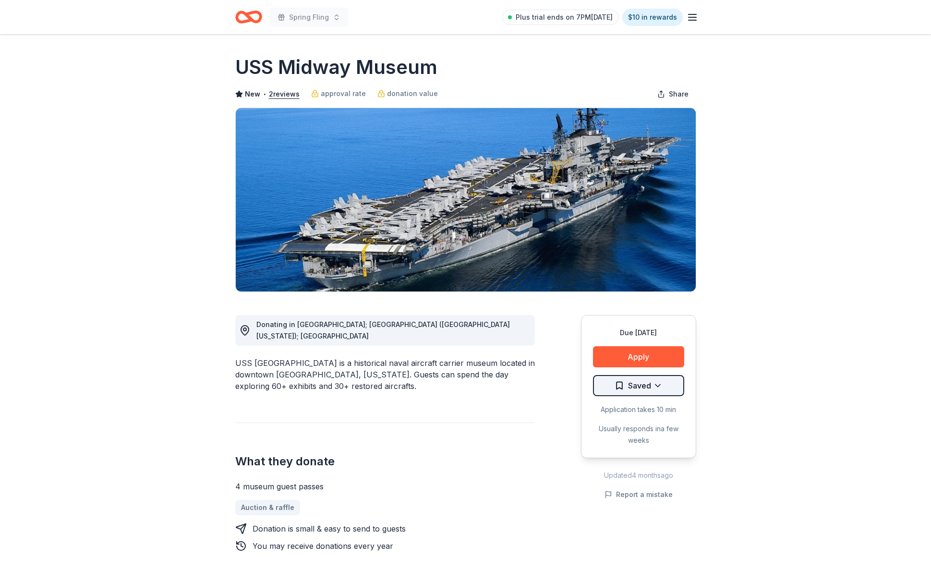
click at [619, 387] on html "Spring Fling Plus trial ends on 7PM, 10/15 $10 in rewards Due in 144 days Share…" at bounding box center [465, 285] width 931 height 570
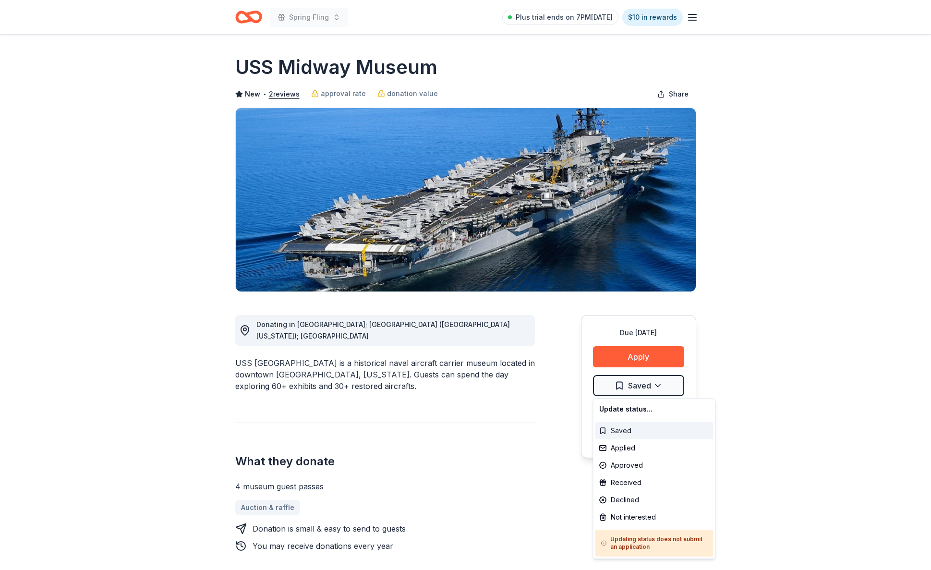
click at [604, 429] on div "Saved" at bounding box center [655, 430] width 118 height 17
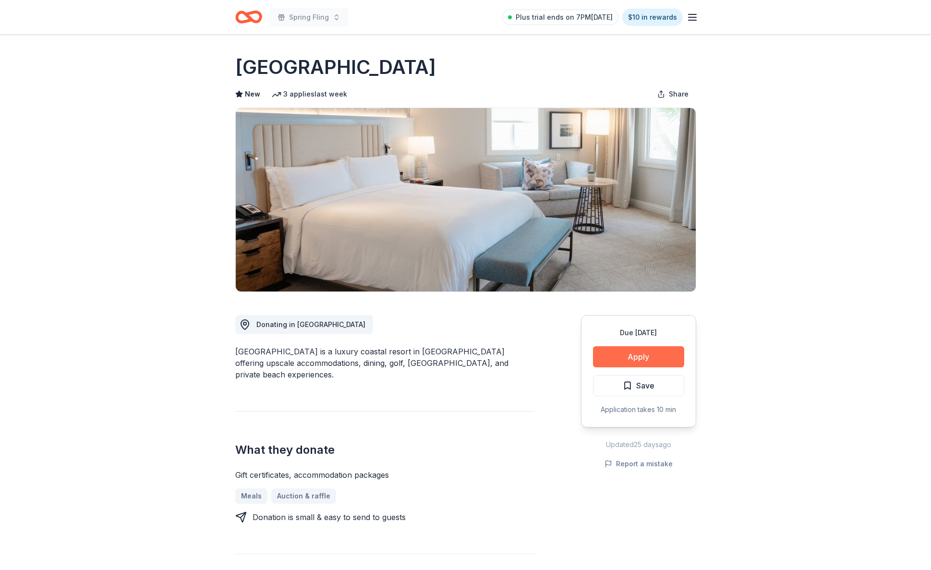
scroll to position [0, 0]
click at [599, 359] on button "Apply" at bounding box center [638, 356] width 91 height 21
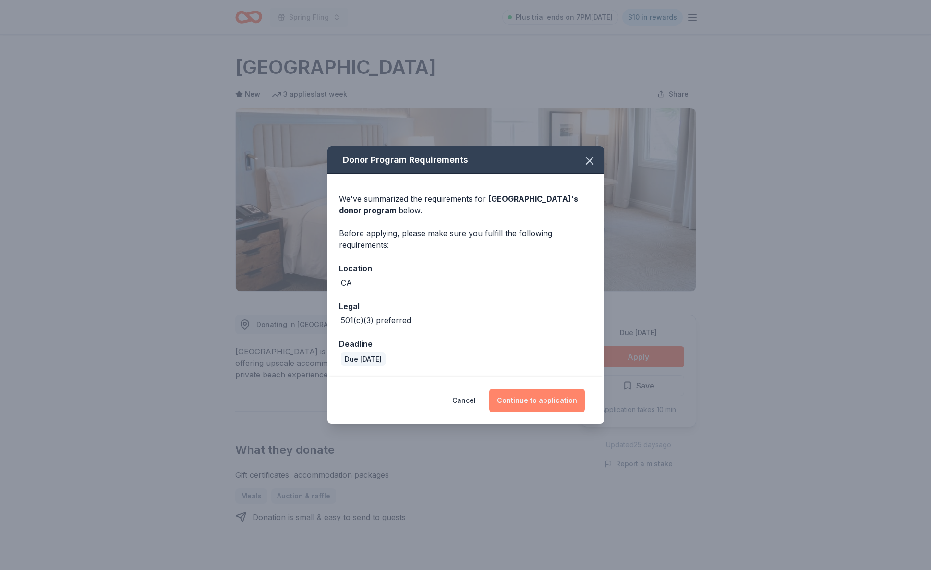
click at [543, 403] on button "Continue to application" at bounding box center [537, 400] width 96 height 23
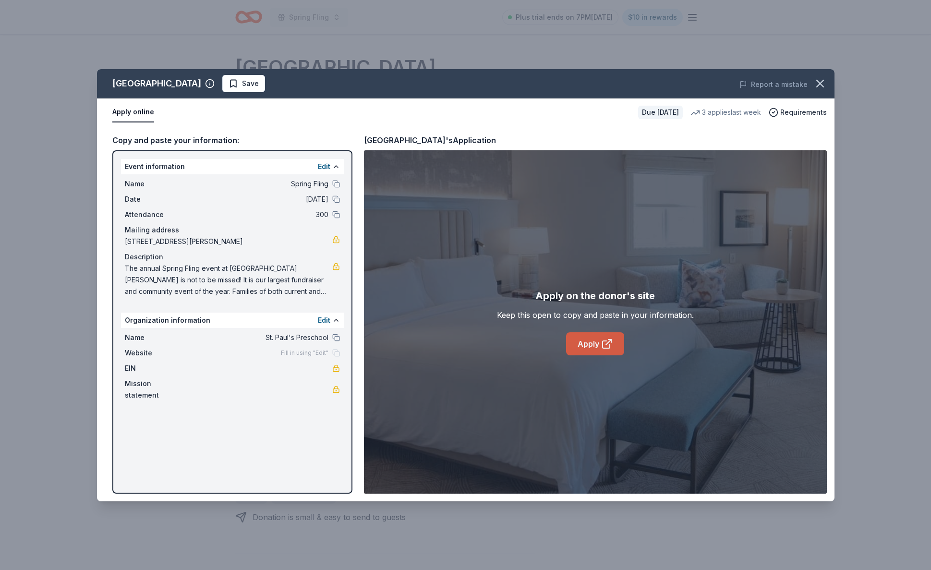
click at [582, 353] on link "Apply" at bounding box center [595, 343] width 58 height 23
click at [822, 82] on icon "button" at bounding box center [820, 83] width 7 height 7
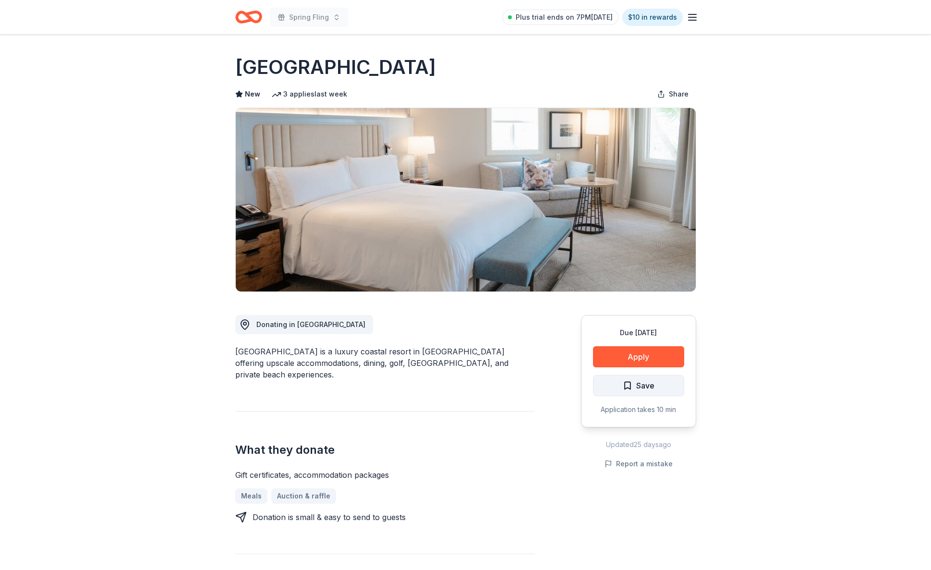
click at [629, 388] on span "Save" at bounding box center [639, 385] width 32 height 12
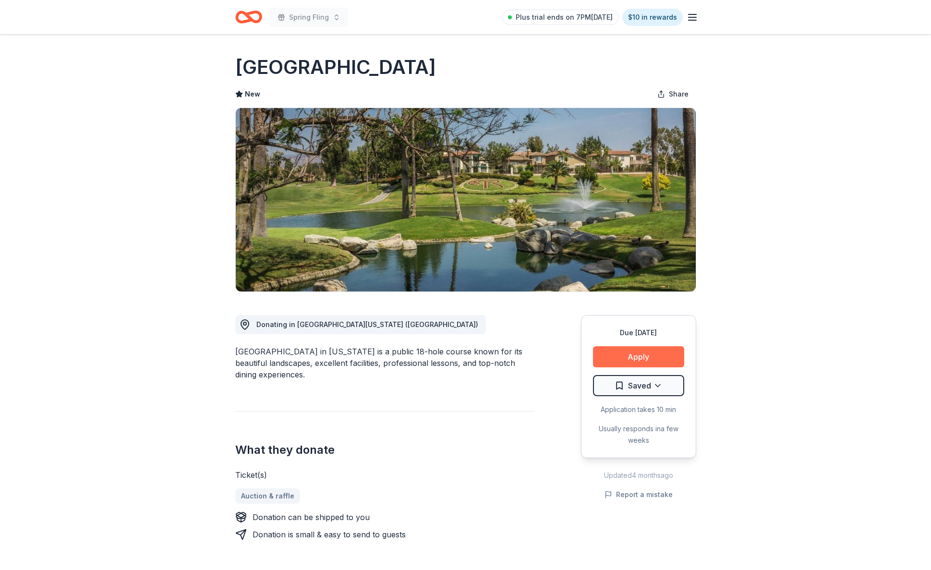
click at [610, 357] on button "Apply" at bounding box center [638, 356] width 91 height 21
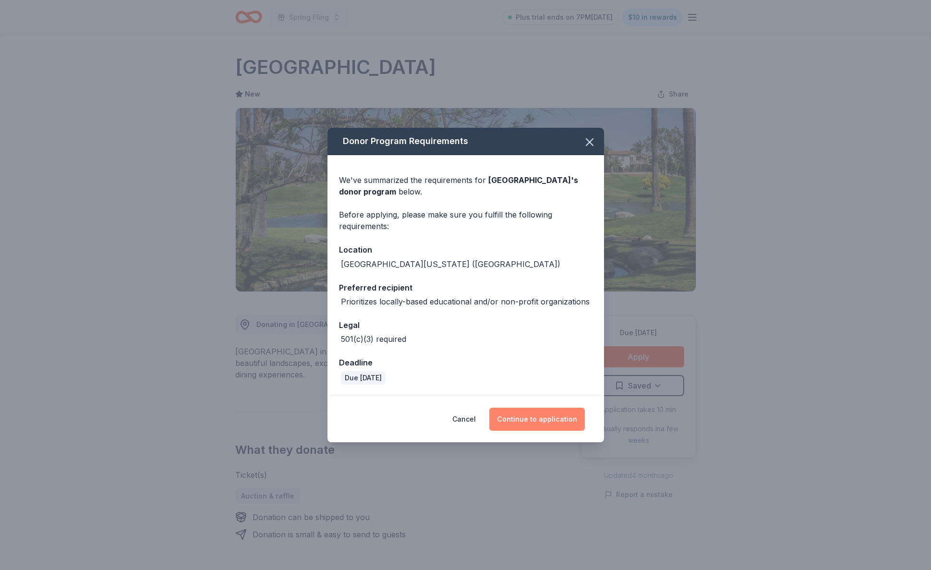
click at [530, 424] on button "Continue to application" at bounding box center [537, 419] width 96 height 23
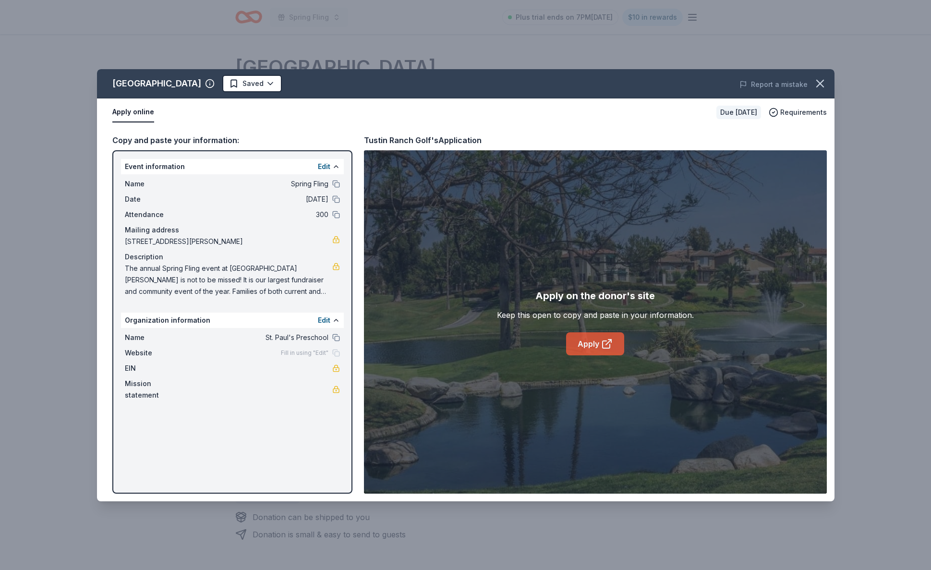
click at [596, 349] on link "Apply" at bounding box center [595, 343] width 58 height 23
click at [820, 80] on icon "button" at bounding box center [820, 83] width 13 height 13
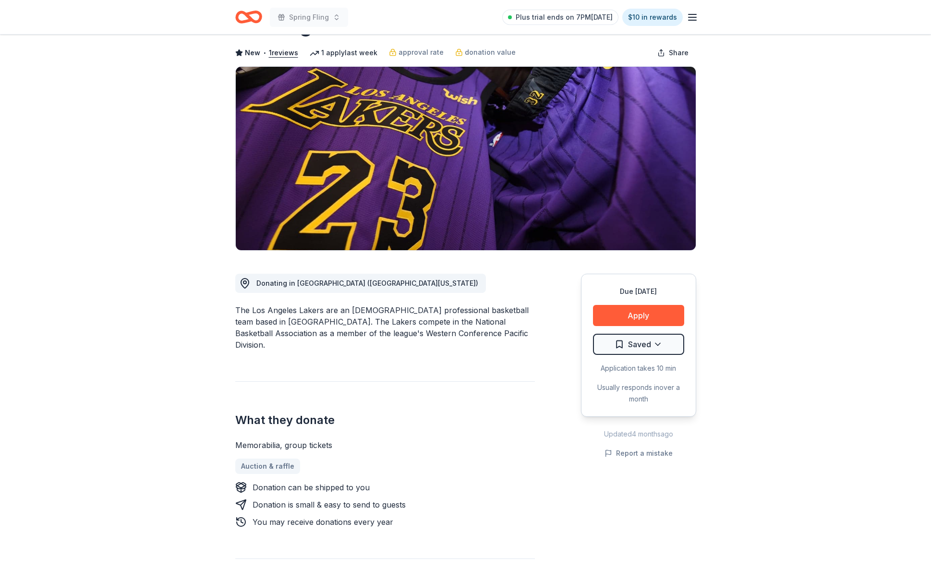
scroll to position [44, 0]
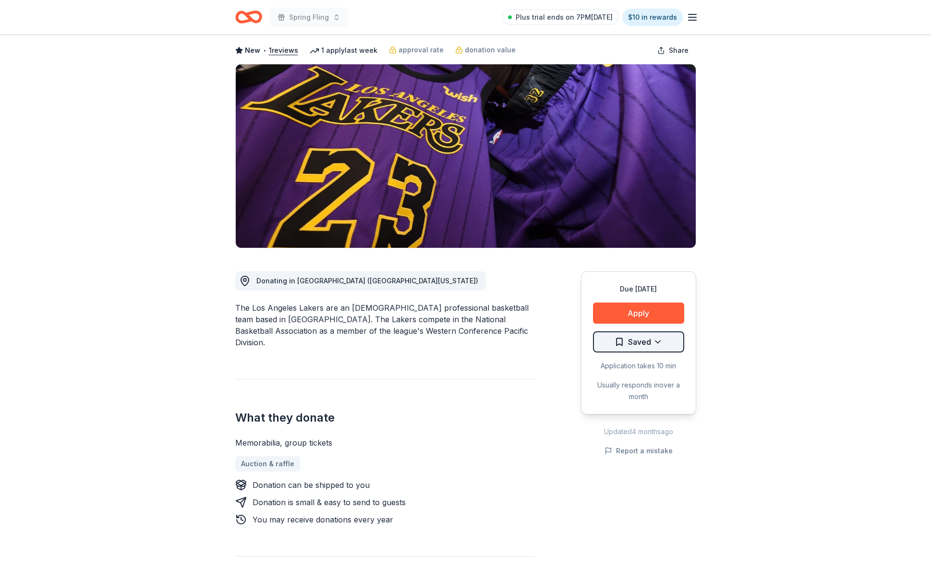
click at [619, 343] on html "Spring Fling Plus trial ends on 7PM[DATE] $10 in rewards Due [DATE] Share Los A…" at bounding box center [465, 241] width 931 height 570
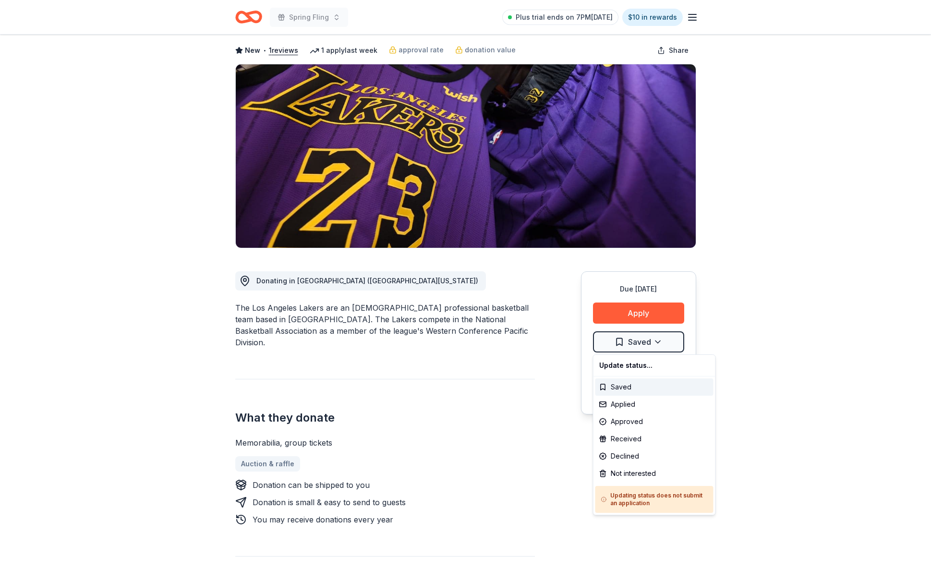
click at [488, 389] on html "Spring Fling Plus trial ends on 7PM[DATE] $10 in rewards Due [DATE] Share Los A…" at bounding box center [465, 241] width 931 height 570
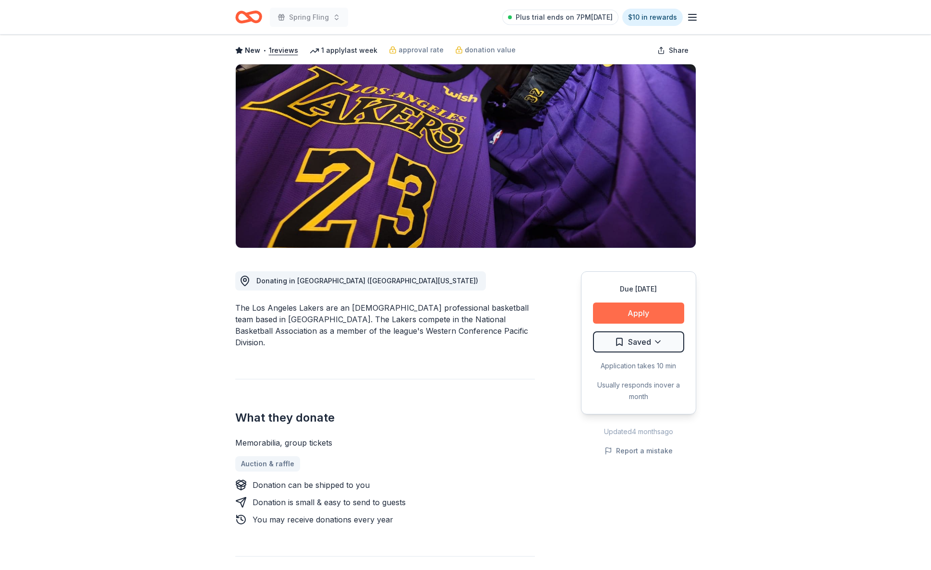
click at [627, 309] on button "Apply" at bounding box center [638, 313] width 91 height 21
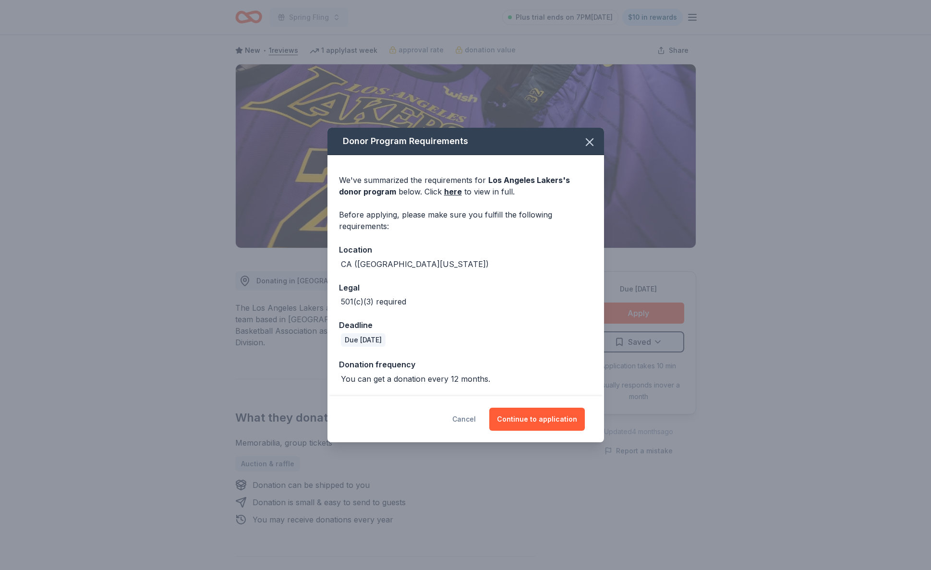
click at [475, 422] on button "Cancel" at bounding box center [464, 419] width 24 height 23
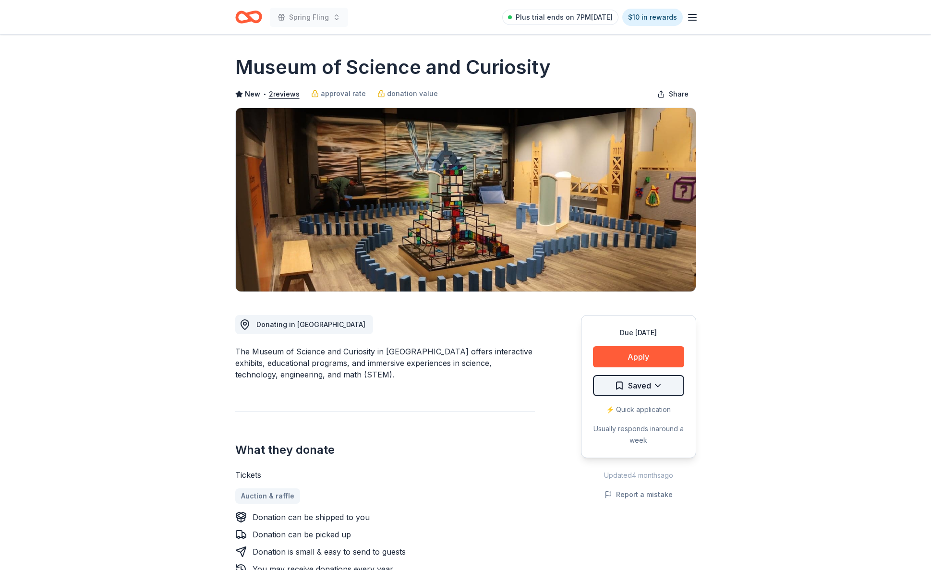
click at [660, 386] on html "Spring Fling Plus trial ends on 7PM, 10/15 $10 in rewards Due in 174 days Share…" at bounding box center [465, 285] width 931 height 570
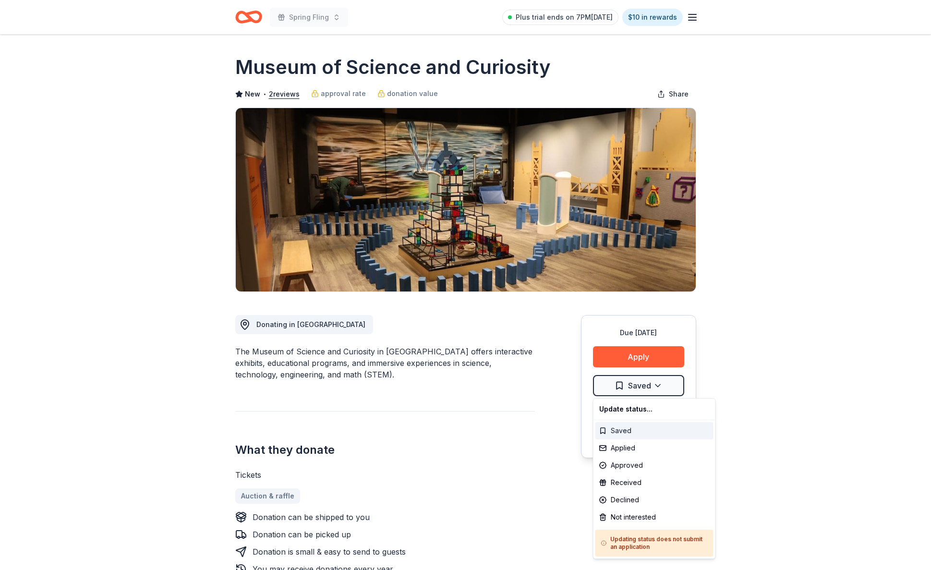
click at [603, 434] on div "Saved" at bounding box center [655, 430] width 118 height 17
click at [669, 389] on html "Spring Fling Plus trial ends on 7PM, 10/15 $10 in rewards Due in 174 days Share…" at bounding box center [465, 285] width 931 height 570
click at [742, 387] on html "Spring Fling Plus trial ends on 7PM, 10/15 $10 in rewards Due in 174 days Share…" at bounding box center [465, 285] width 931 height 570
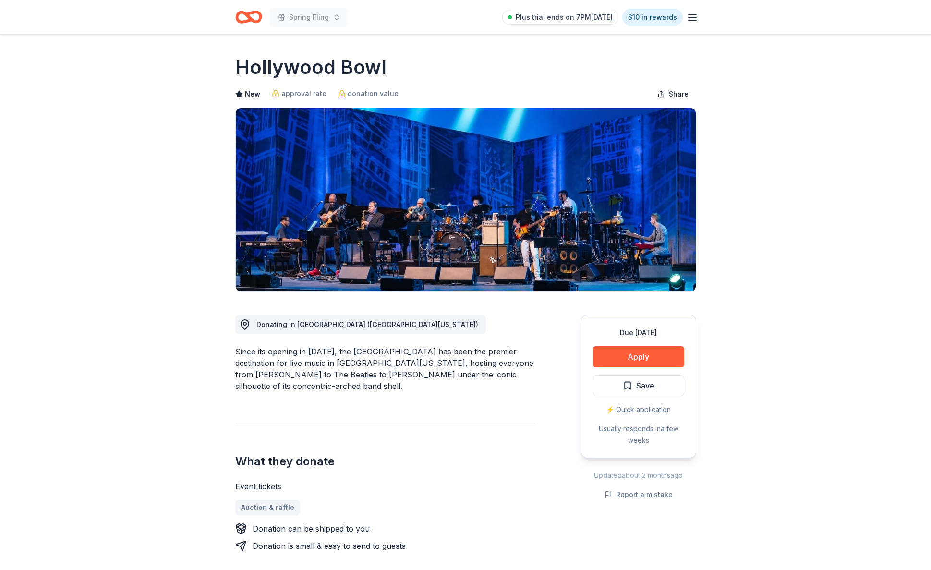
click at [670, 387] on button "Save" at bounding box center [638, 385] width 91 height 21
click at [659, 387] on html "Spring Fling Plus trial ends on 7PM[DATE] $10 in rewards Due [DATE] Share Holly…" at bounding box center [465, 285] width 931 height 570
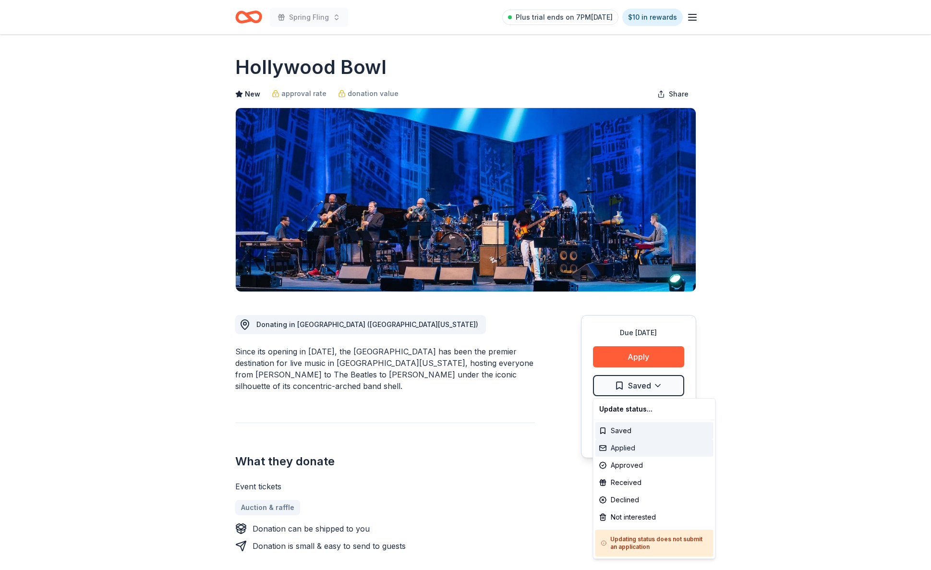
click at [603, 450] on div "Applied" at bounding box center [655, 447] width 118 height 17
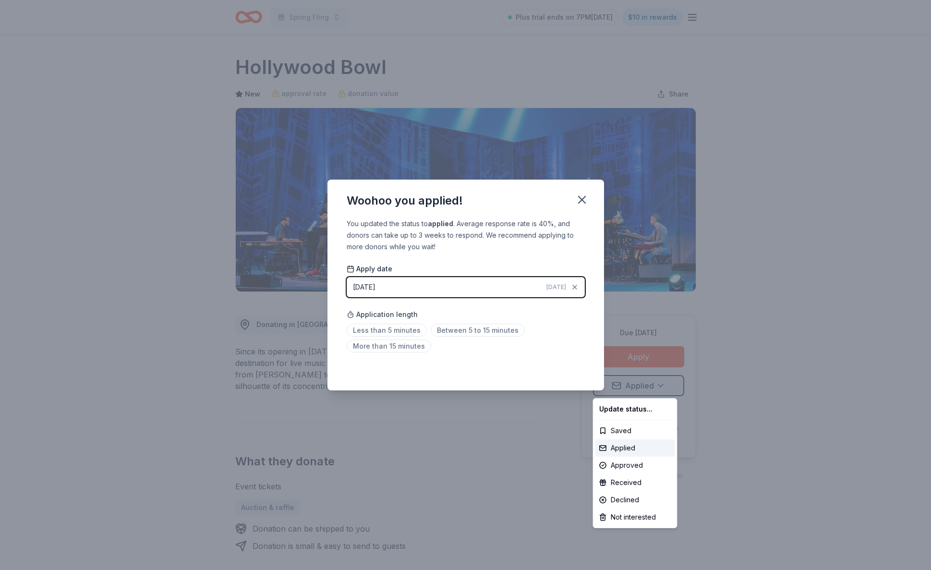
click at [497, 291] on html "Spring Fling Plus trial ends on 7PM[DATE] $10 in rewards Due [DATE] Share Holly…" at bounding box center [465, 285] width 931 height 570
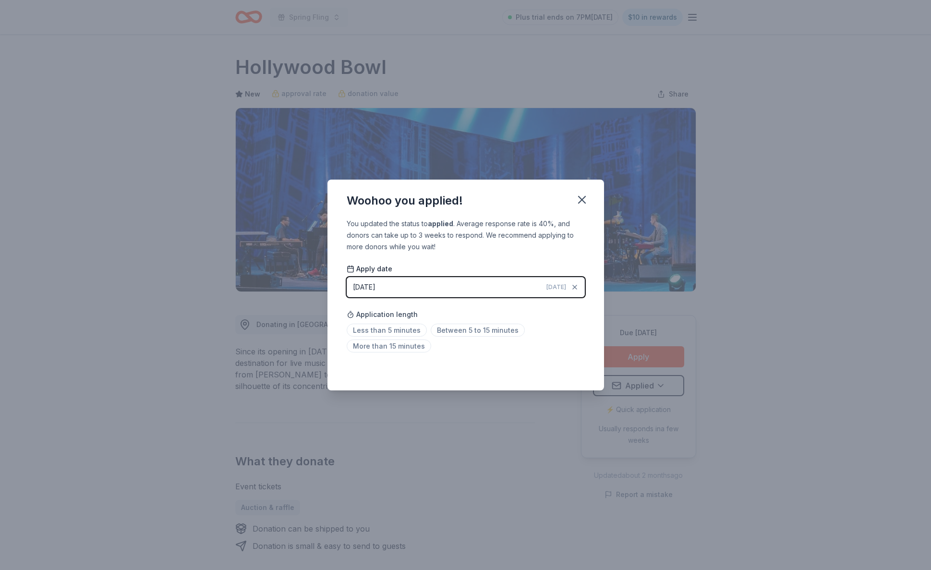
click at [367, 286] on div "[DATE]" at bounding box center [364, 287] width 23 height 12
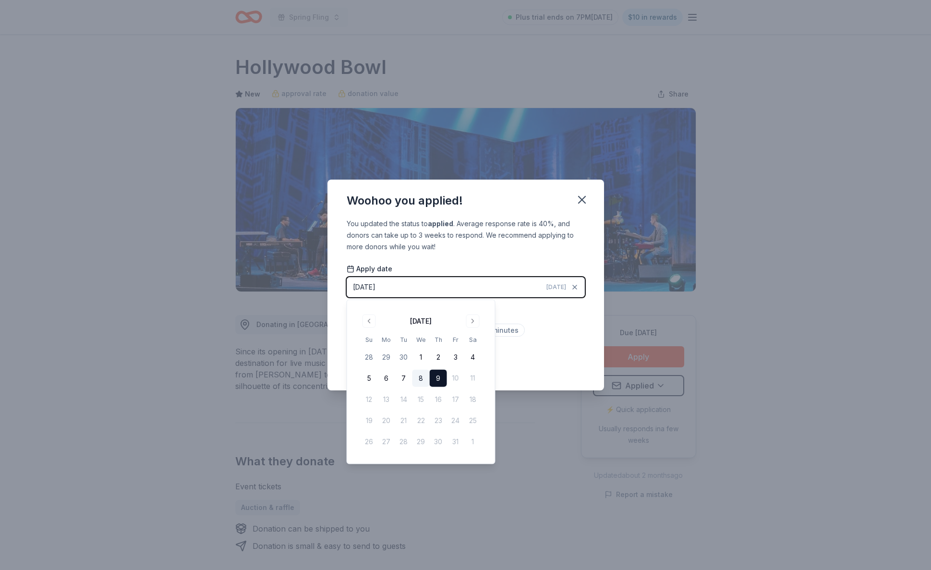
click at [421, 378] on button "8" at bounding box center [421, 378] width 17 height 17
